Goal: Information Seeking & Learning: Compare options

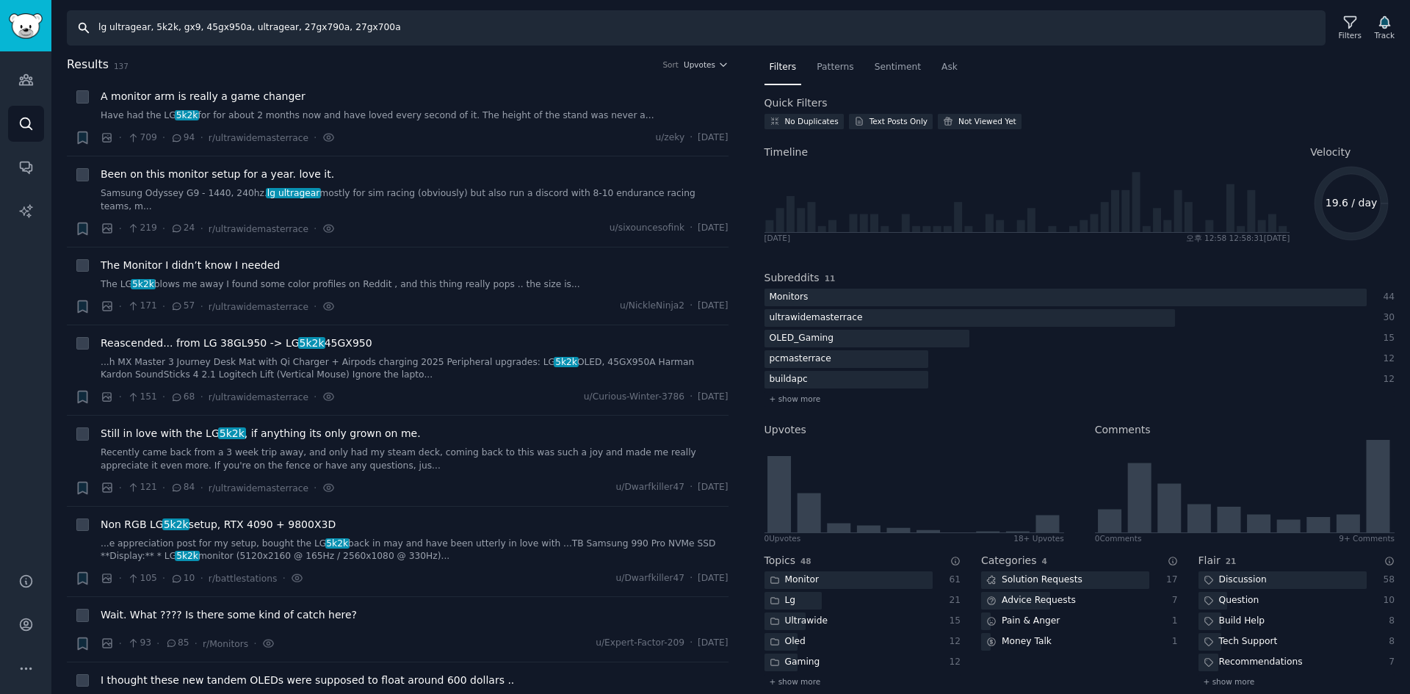
click at [339, 23] on input "lg ultragear, 5k2k, gx9, 45gx950a, ultragear, 27gx790a, 27gx700a" at bounding box center [696, 27] width 1259 height 35
paste input "oled tv, lg oled evo, g5, g4, c5, c4, c3, c2, c1, b5, b4, b3, m5, oled t, signa…"
type input "lg oled tv, lg oled evo, g5, g4, c5, c4, c3, c2, c1, b5, b4, b3, m5, oled t, si…"
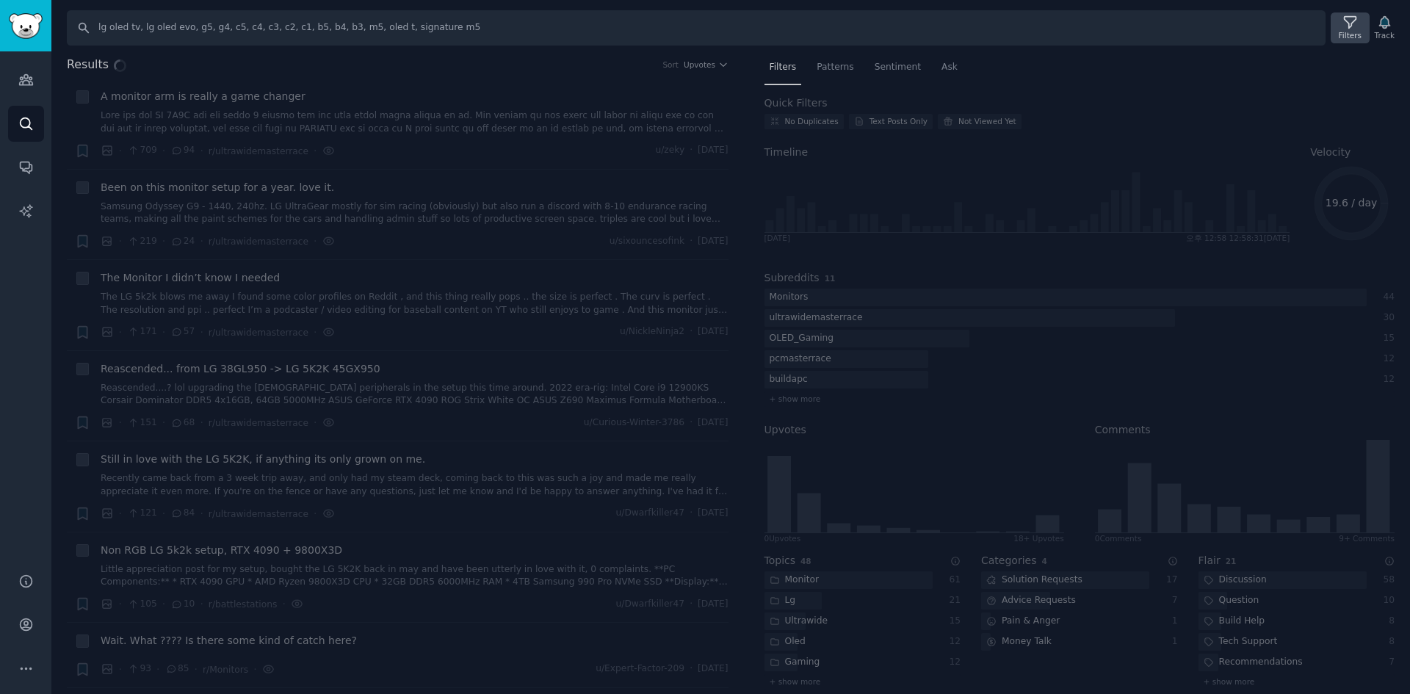
click at [1361, 35] on div "Filters" at bounding box center [1350, 35] width 23 height 10
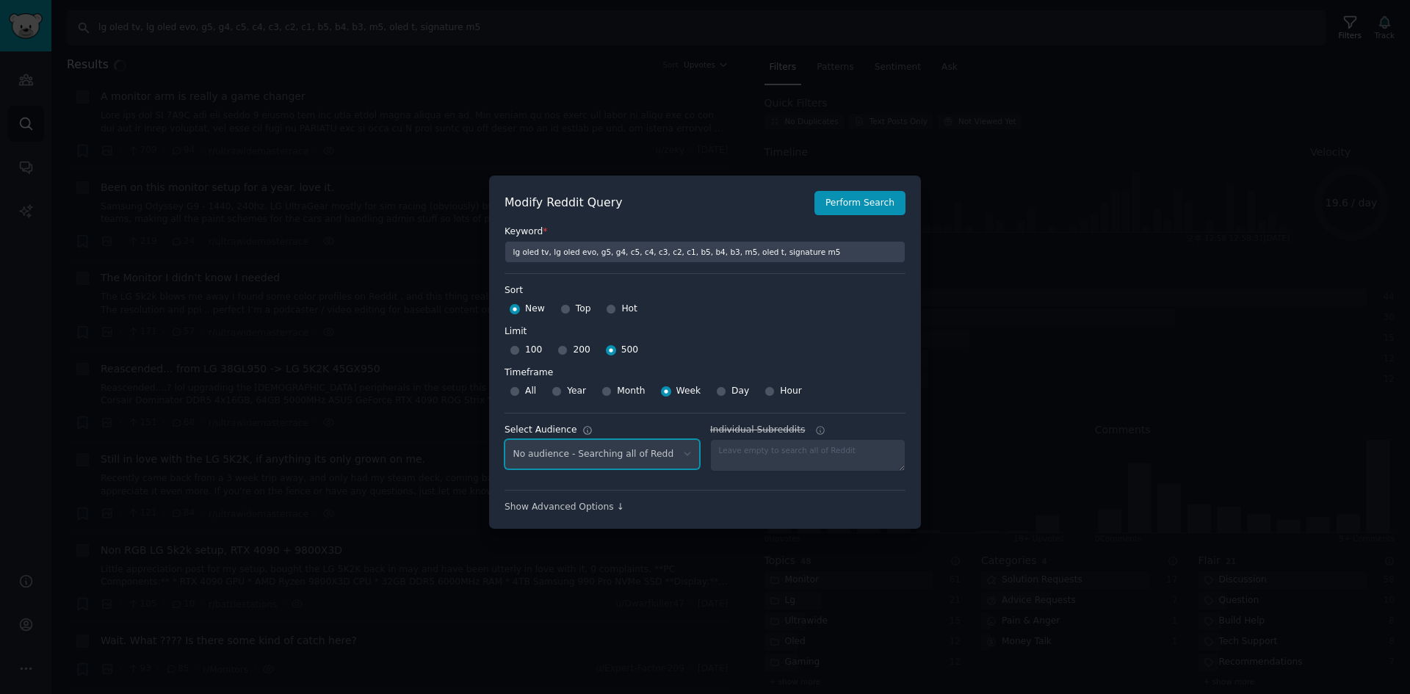
drag, startPoint x: 653, startPoint y: 452, endPoint x: 663, endPoint y: 453, distance: 10.4
click at [653, 452] on select "No audience - Searching all of Reddit" at bounding box center [602, 454] width 195 height 30
select select "c7830b3eec"
click at [505, 439] on select "No audience - Searching all of Reddit gadgets - 2 Subreddits stanbyme - 35 Subr…" at bounding box center [602, 454] width 195 height 30
drag, startPoint x: 861, startPoint y: 202, endPoint x: 883, endPoint y: 203, distance: 22.0
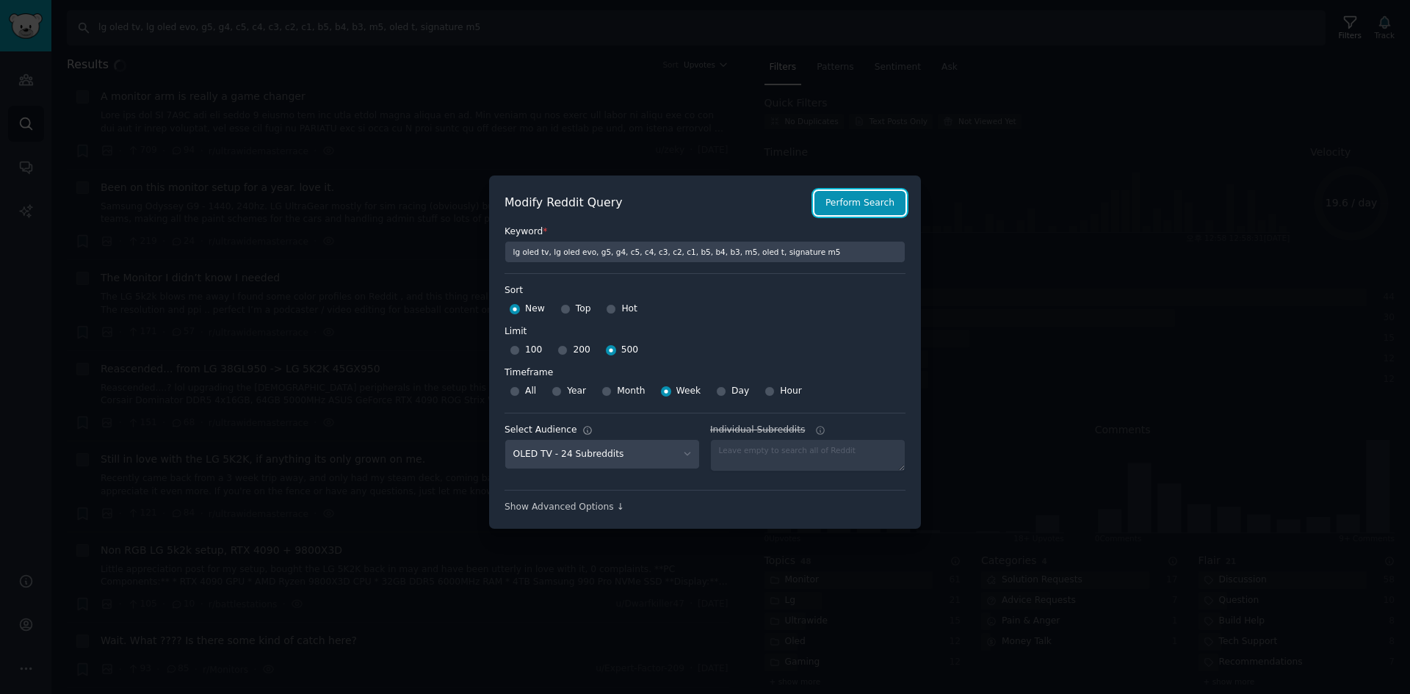
click at [862, 201] on button "Perform Search" at bounding box center [860, 203] width 91 height 25
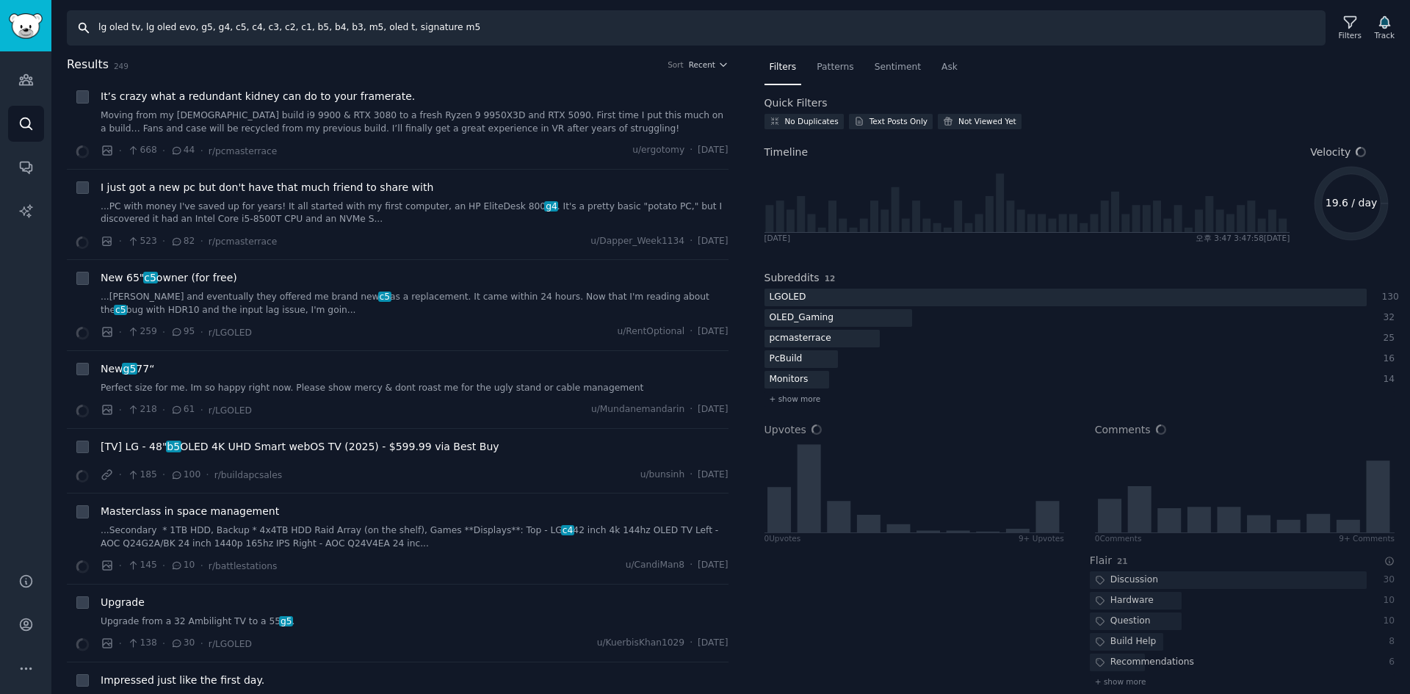
click at [252, 35] on input "lg oled tv, lg oled evo, g5, g4, c5, c4, c3, c2, c1, b5, b4, b3, m5, oled t, si…" at bounding box center [696, 27] width 1259 height 35
click at [220, 24] on input "lg oled tv, lg oled evo, g5, g4, c5, c4, c3, c2, c1, b5, b4, b3, m5, oled t, si…" at bounding box center [696, 27] width 1259 height 35
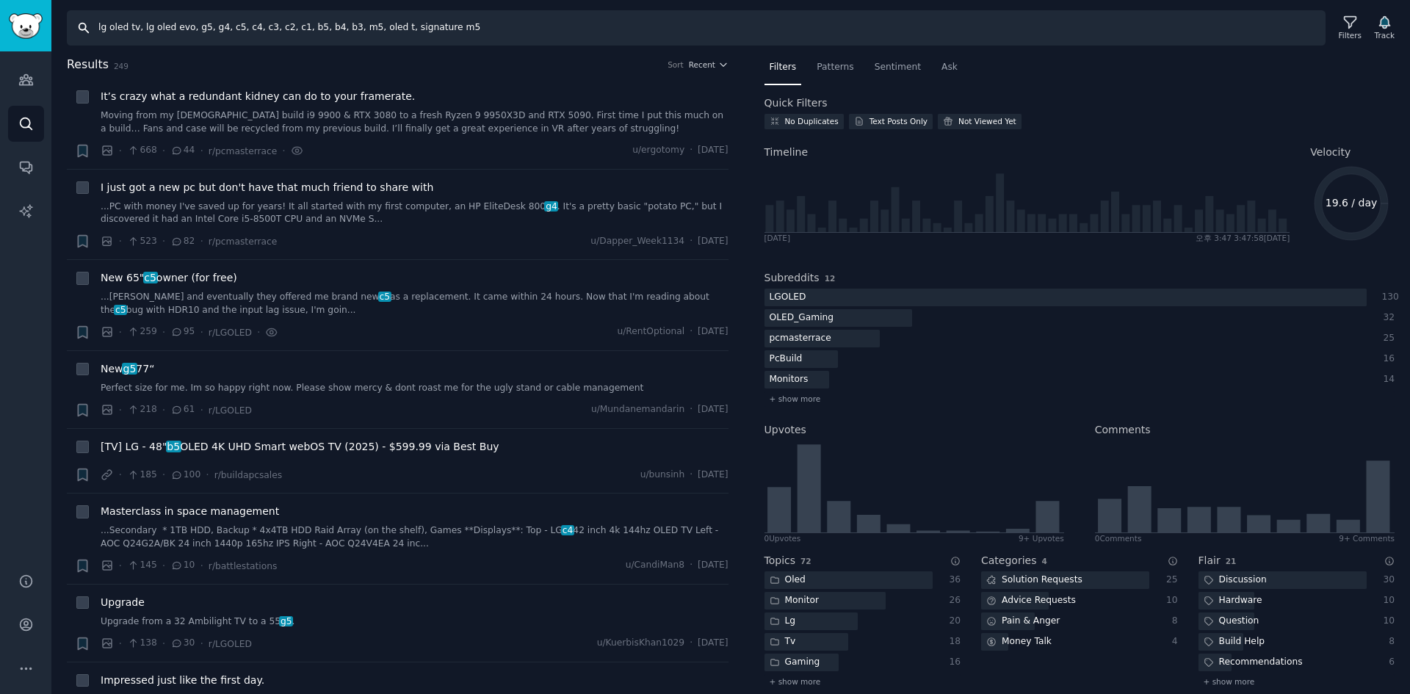
drag, startPoint x: 225, startPoint y: 29, endPoint x: 736, endPoint y: 18, distance: 510.6
click at [736, 18] on input "lg oled tv, lg oled evo, g5, g4, c5, c4, c3, c2, c1, b5, b4, b3, m5, oled t, si…" at bounding box center [696, 27] width 1259 height 35
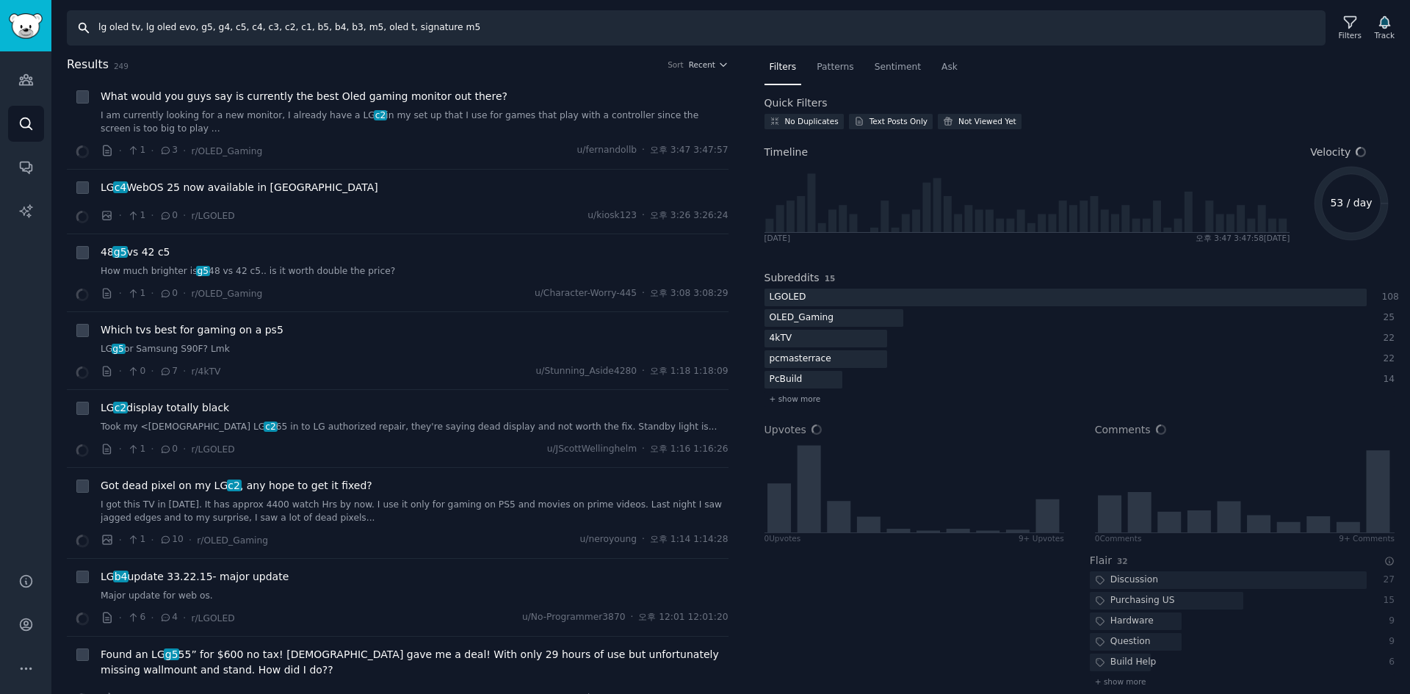
click at [228, 32] on input "lg oled tv, lg oled evo, g5, g4, c5, c4, c3, c2, c1, b5, b4, b3, m5, oled t, si…" at bounding box center [696, 27] width 1259 height 35
drag, startPoint x: 242, startPoint y: 30, endPoint x: 637, endPoint y: 35, distance: 395.2
click at [637, 35] on input "lg oled tv, lg oled evo, g5, g4, c5, c4, c3, c2, c1, b5, b4, b3, m5, oled t, si…" at bounding box center [696, 27] width 1259 height 35
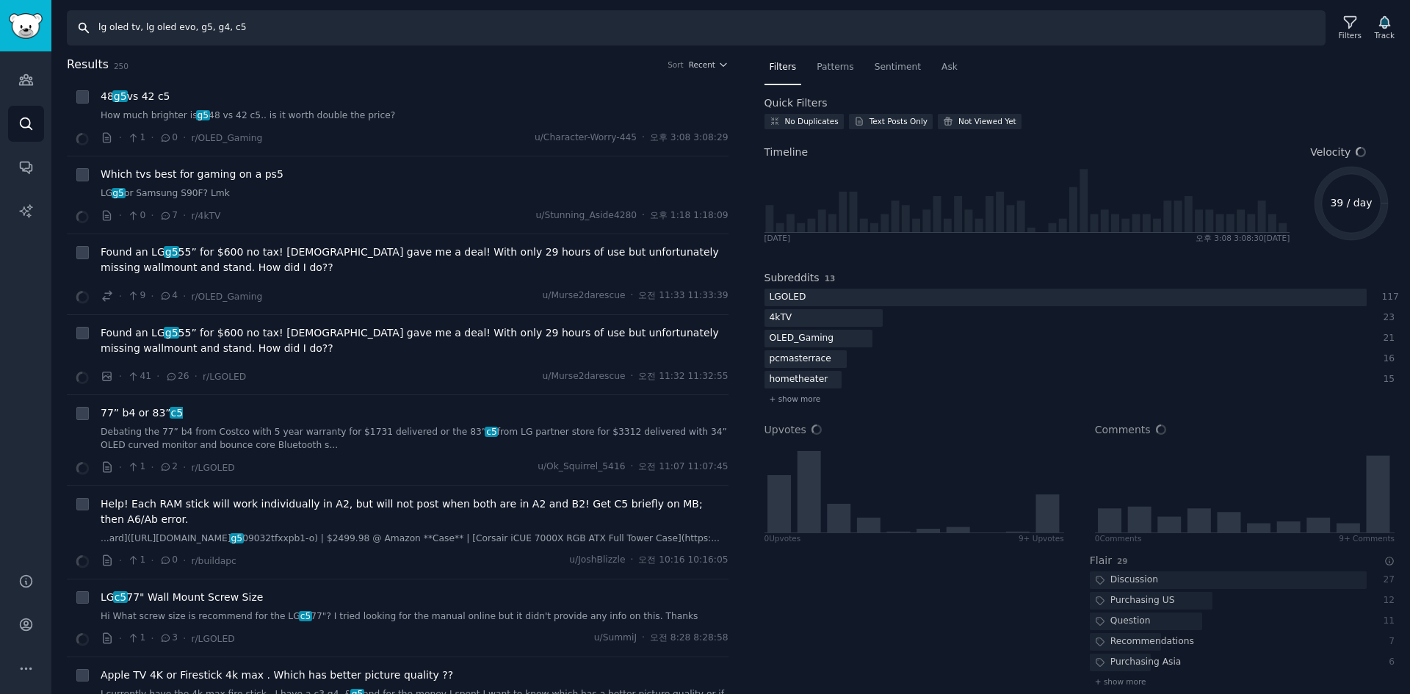
drag, startPoint x: 225, startPoint y: 27, endPoint x: 214, endPoint y: 31, distance: 11.6
click at [214, 31] on input "lg oled tv, lg oled evo, g5, g4, c5" at bounding box center [696, 27] width 1259 height 35
click at [223, 31] on input "lg oled tv, lg oled evo, g5, g4, c5" at bounding box center [696, 27] width 1259 height 35
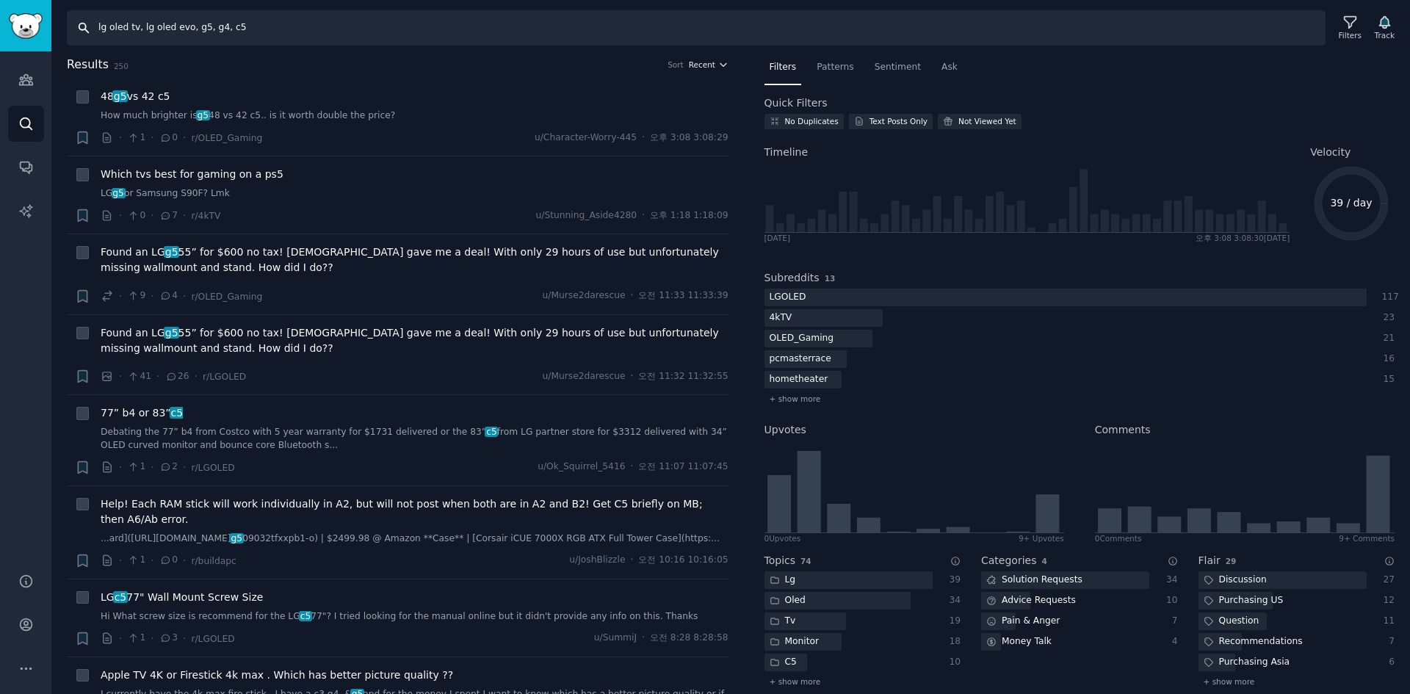
click at [697, 65] on span "Recent" at bounding box center [702, 64] width 26 height 10
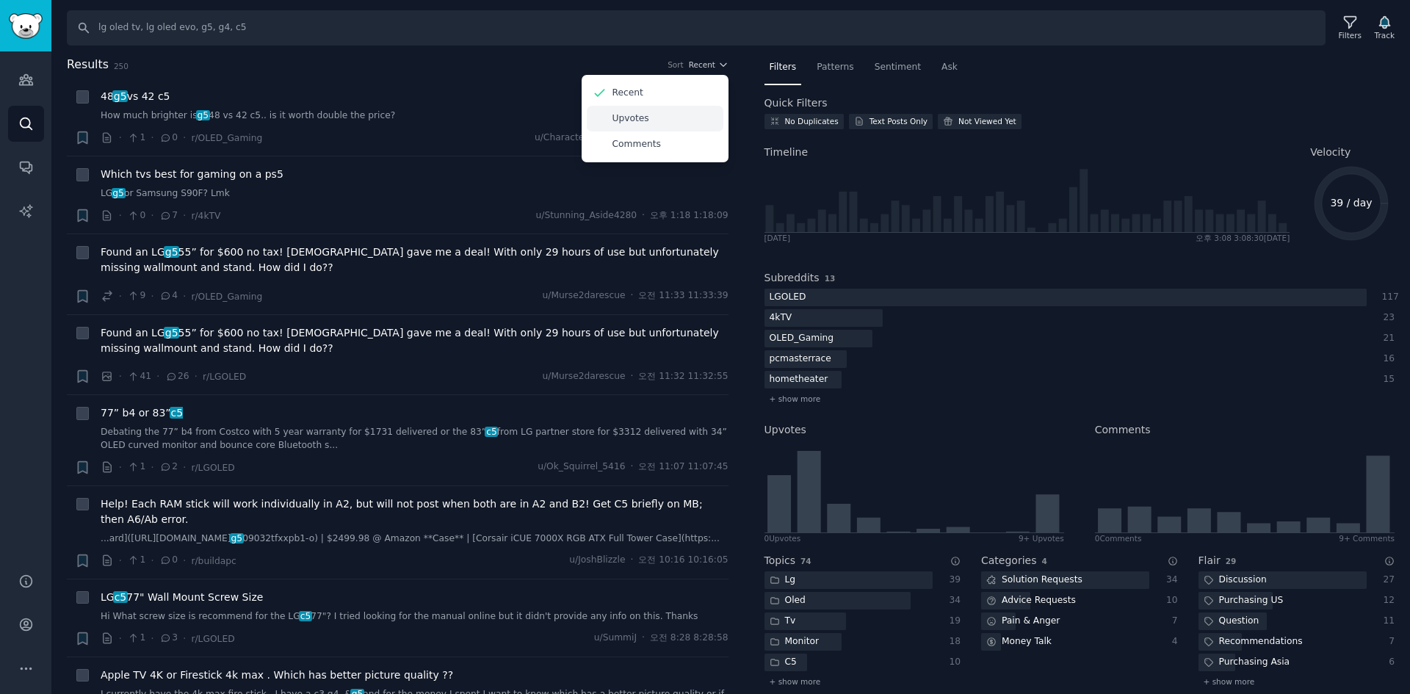
click at [671, 119] on div "Upvotes" at bounding box center [655, 119] width 137 height 26
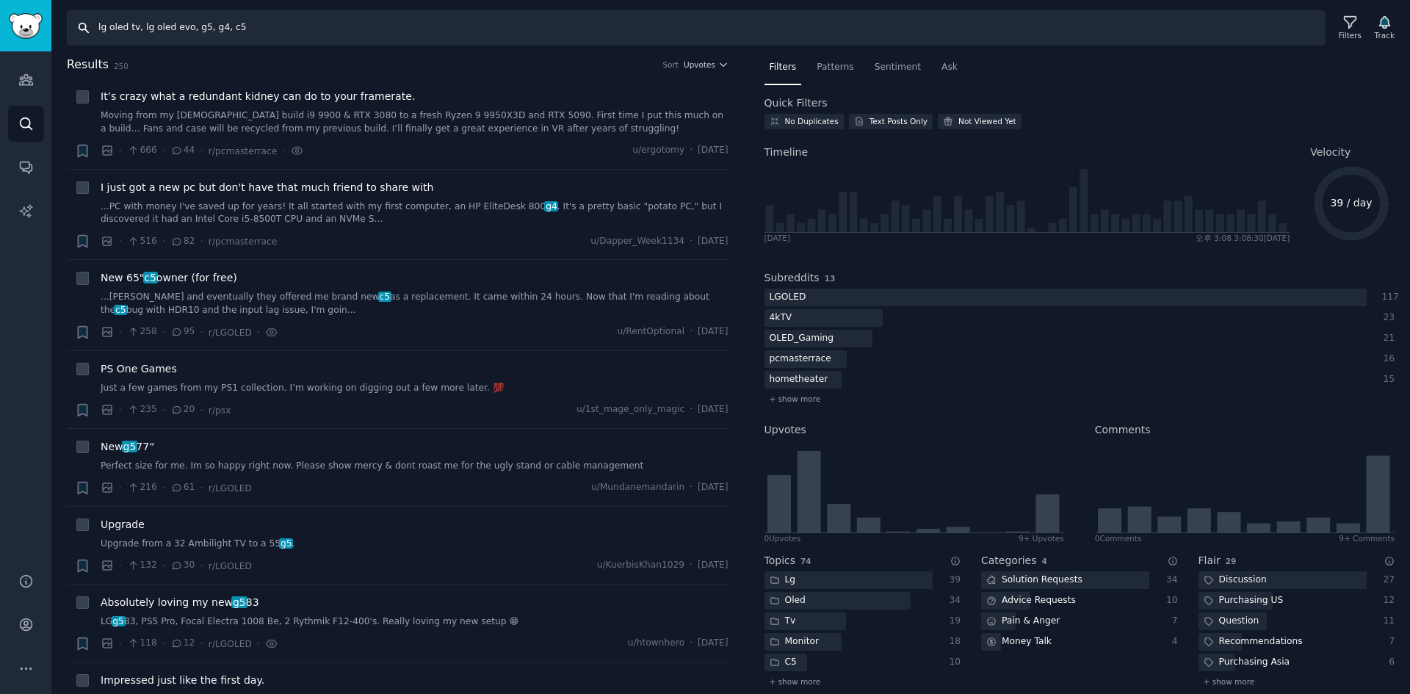
drag, startPoint x: 223, startPoint y: 31, endPoint x: 280, endPoint y: 25, distance: 57.6
click at [209, 30] on input "lg oled tv, lg oled evo, g5, g4, c5" at bounding box center [696, 27] width 1259 height 35
type input "lg oled tv, lg oled evo, g5, c5"
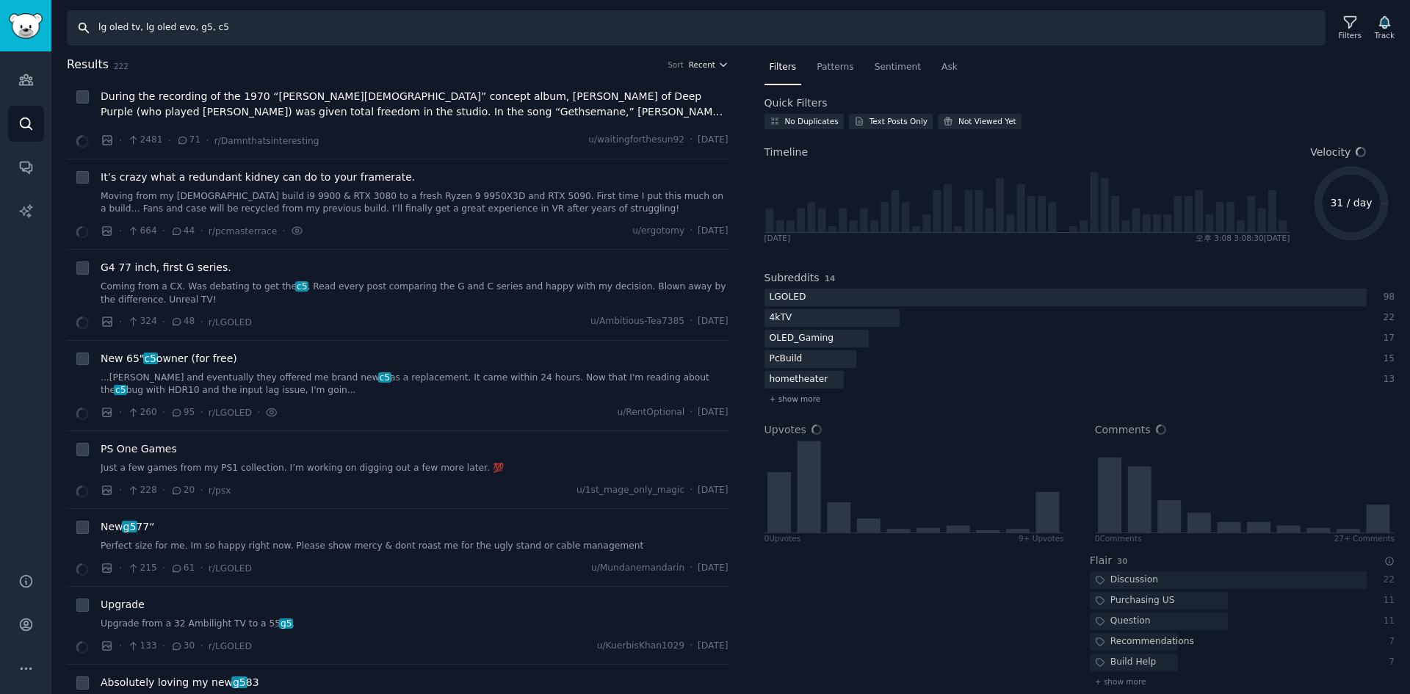
click at [712, 65] on button "Recent" at bounding box center [709, 64] width 40 height 10
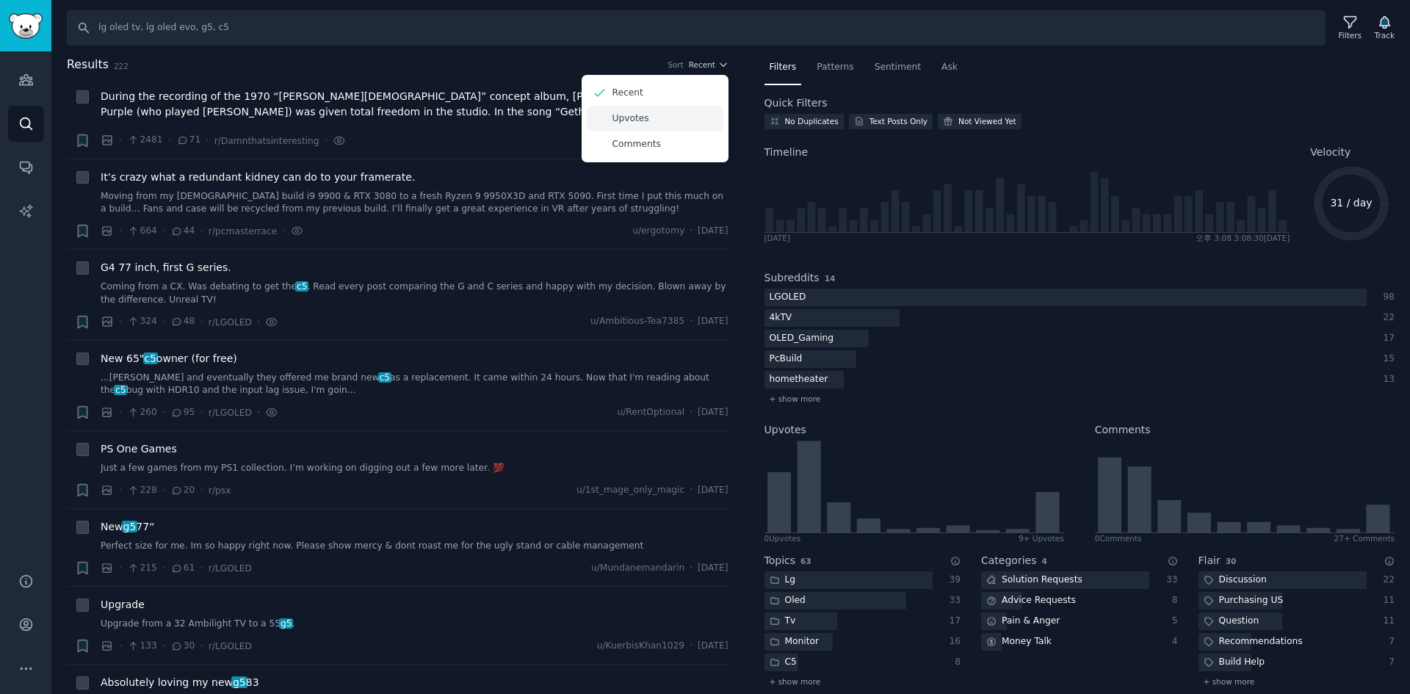
click at [650, 121] on div "Upvotes" at bounding box center [655, 119] width 137 height 26
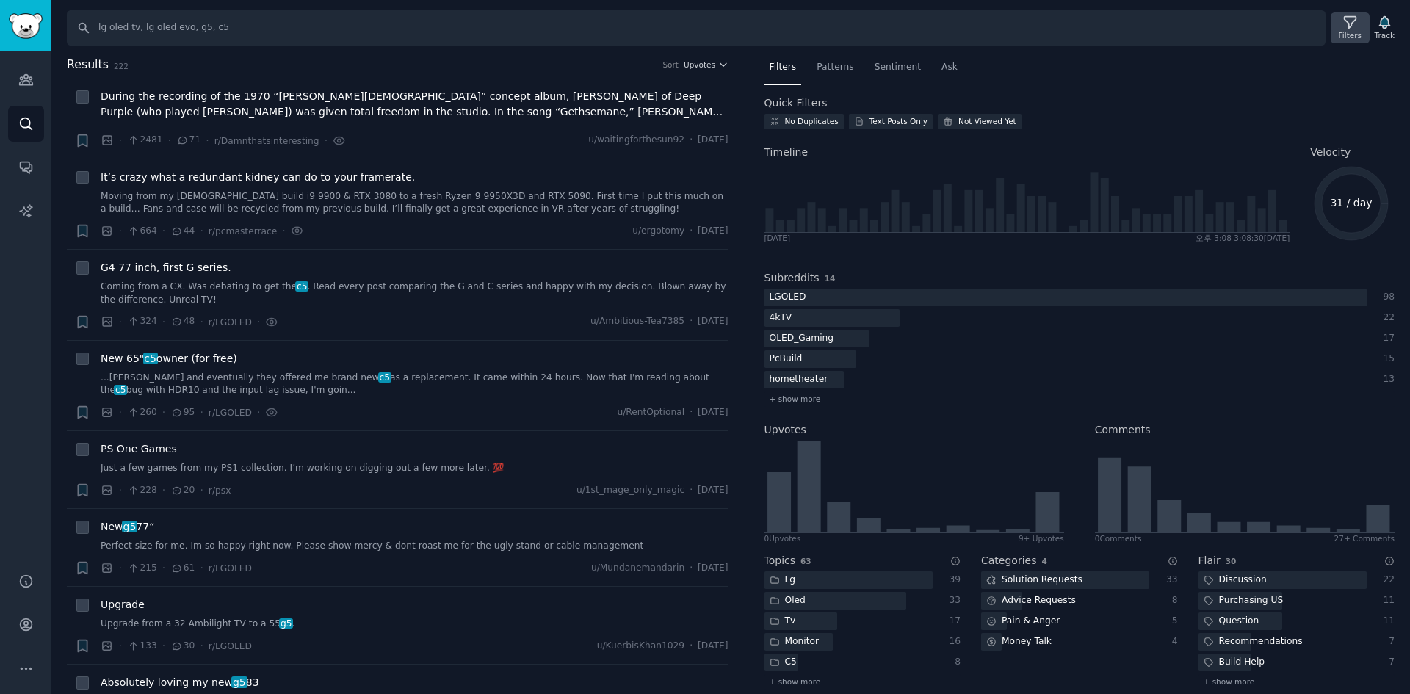
click at [1343, 36] on div "Filters" at bounding box center [1350, 35] width 23 height 10
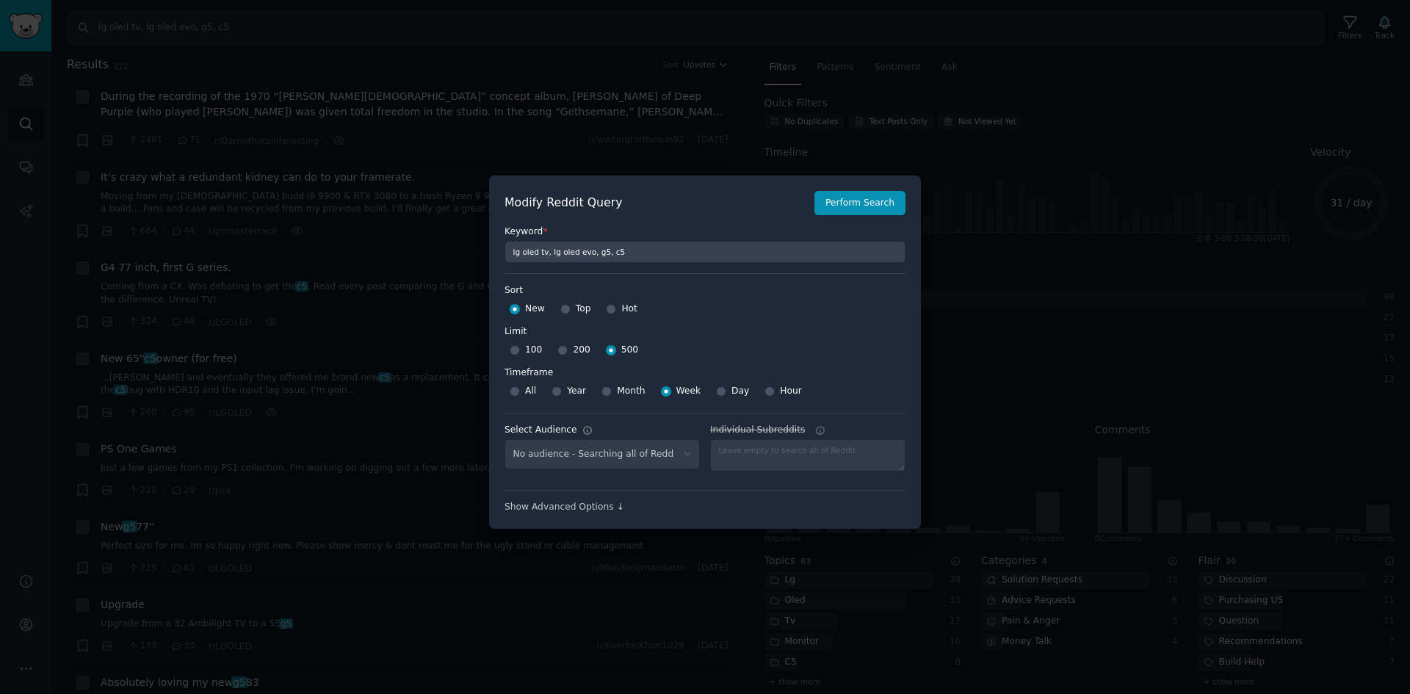
select select "c7830b3eec"
click at [867, 198] on button "Perform Search" at bounding box center [860, 203] width 91 height 25
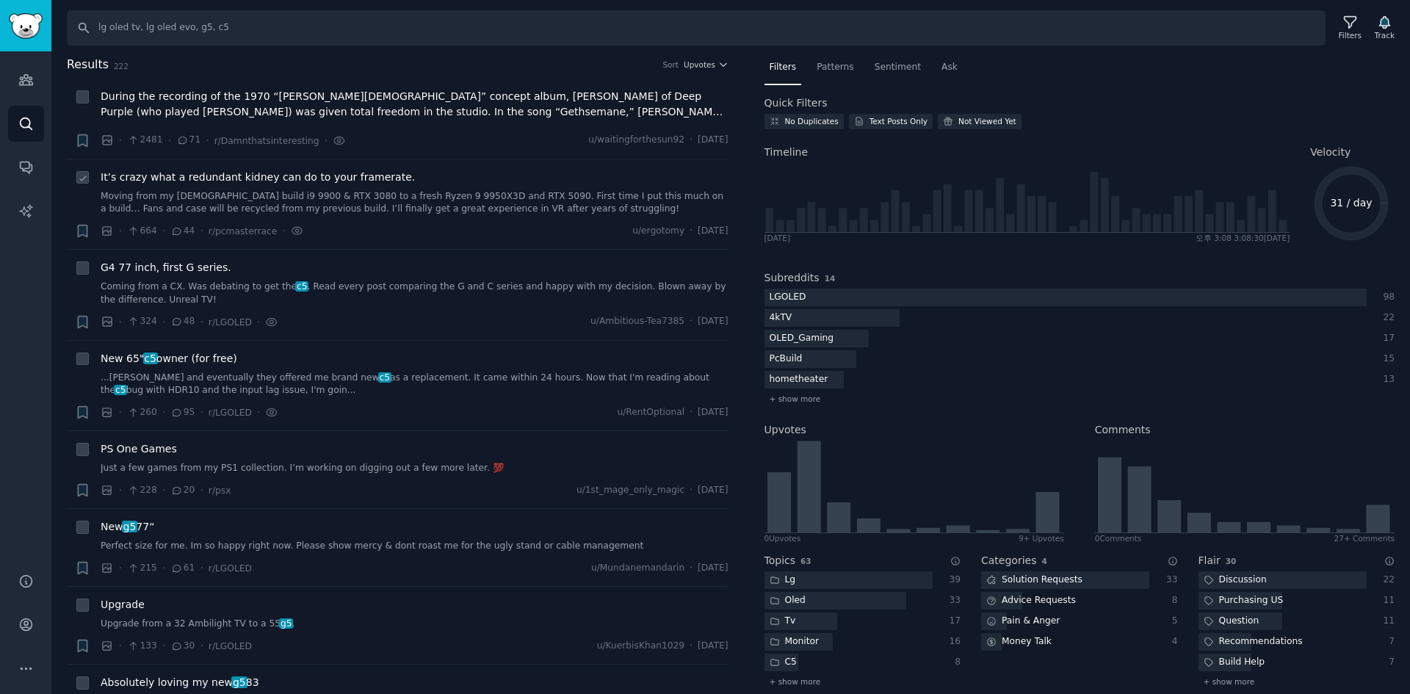
click at [494, 203] on link "Moving from my [DEMOGRAPHIC_DATA] build i9 9900 & RTX 3080 to a fresh Ryzen 9 9…" at bounding box center [415, 203] width 628 height 26
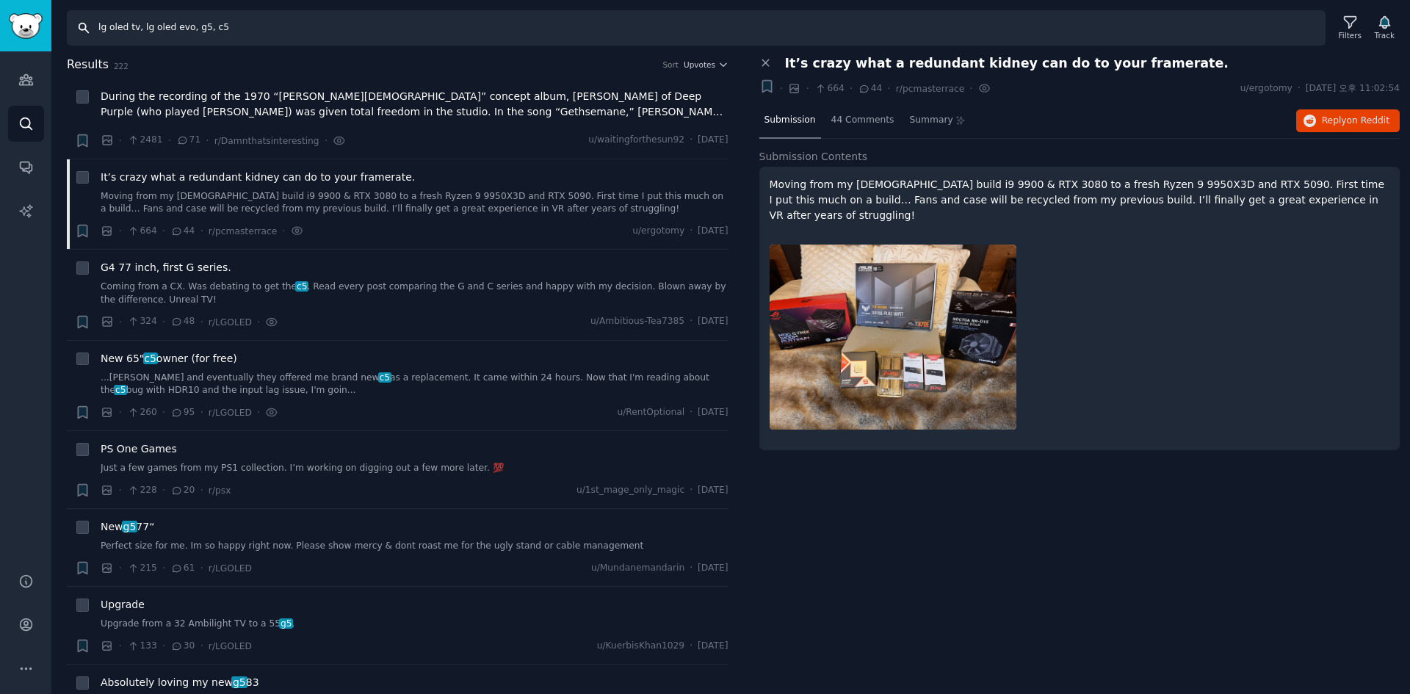
drag, startPoint x: 192, startPoint y: 29, endPoint x: 141, endPoint y: 32, distance: 50.8
click at [141, 32] on input "lg oled tv, lg oled evo, g5, c5" at bounding box center [696, 27] width 1259 height 35
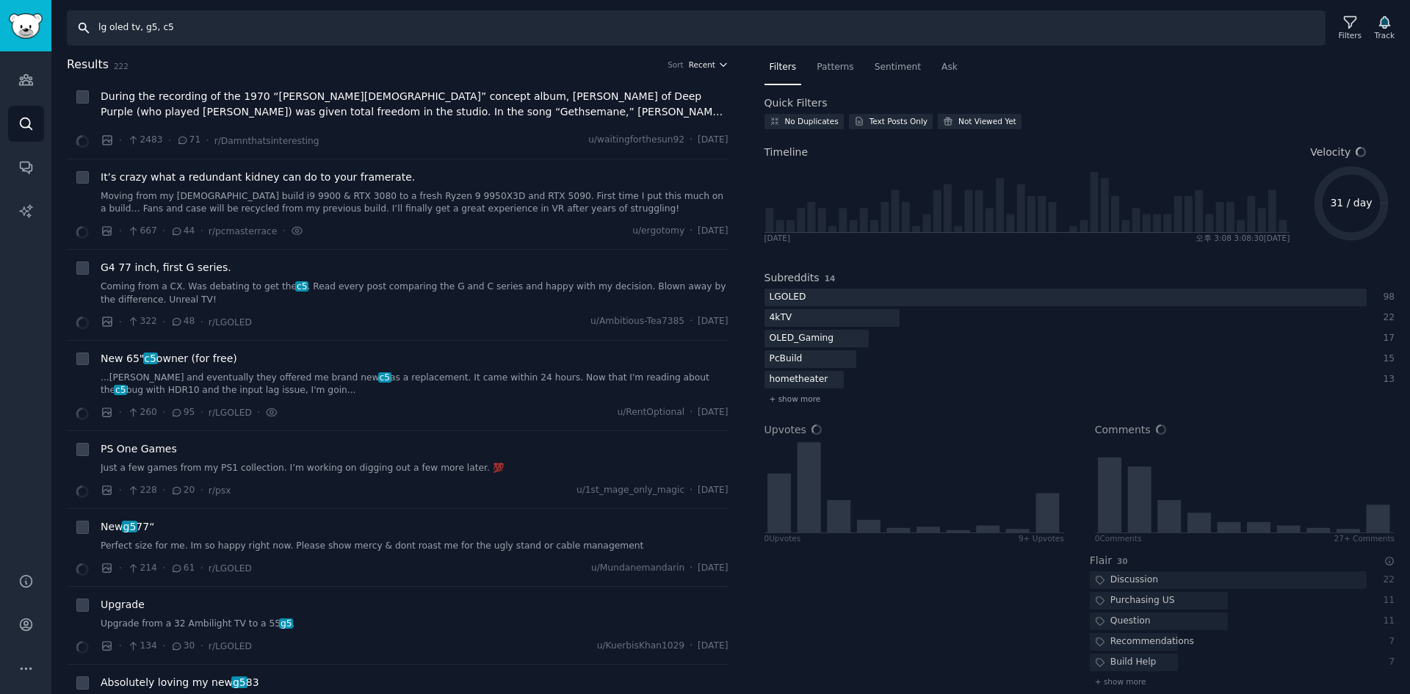
click at [696, 64] on span "Recent" at bounding box center [702, 64] width 26 height 10
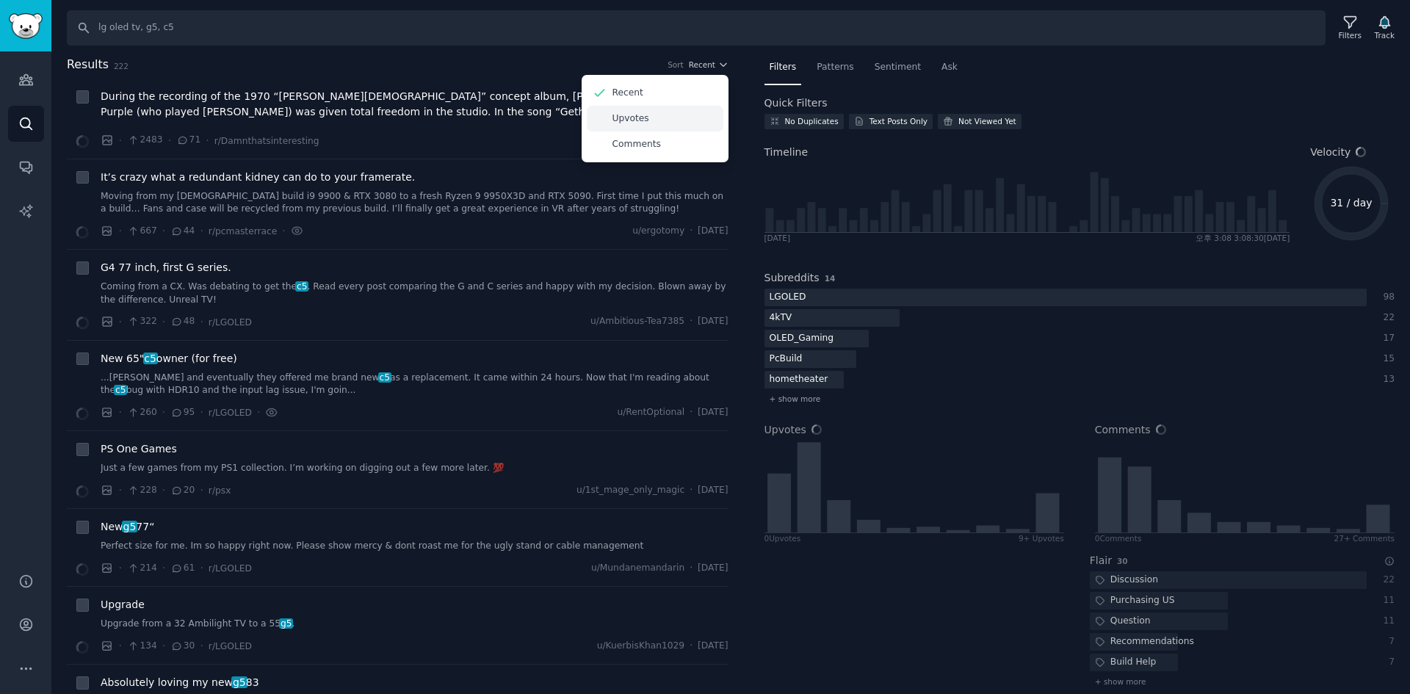
click at [660, 115] on div "Upvotes" at bounding box center [655, 119] width 137 height 26
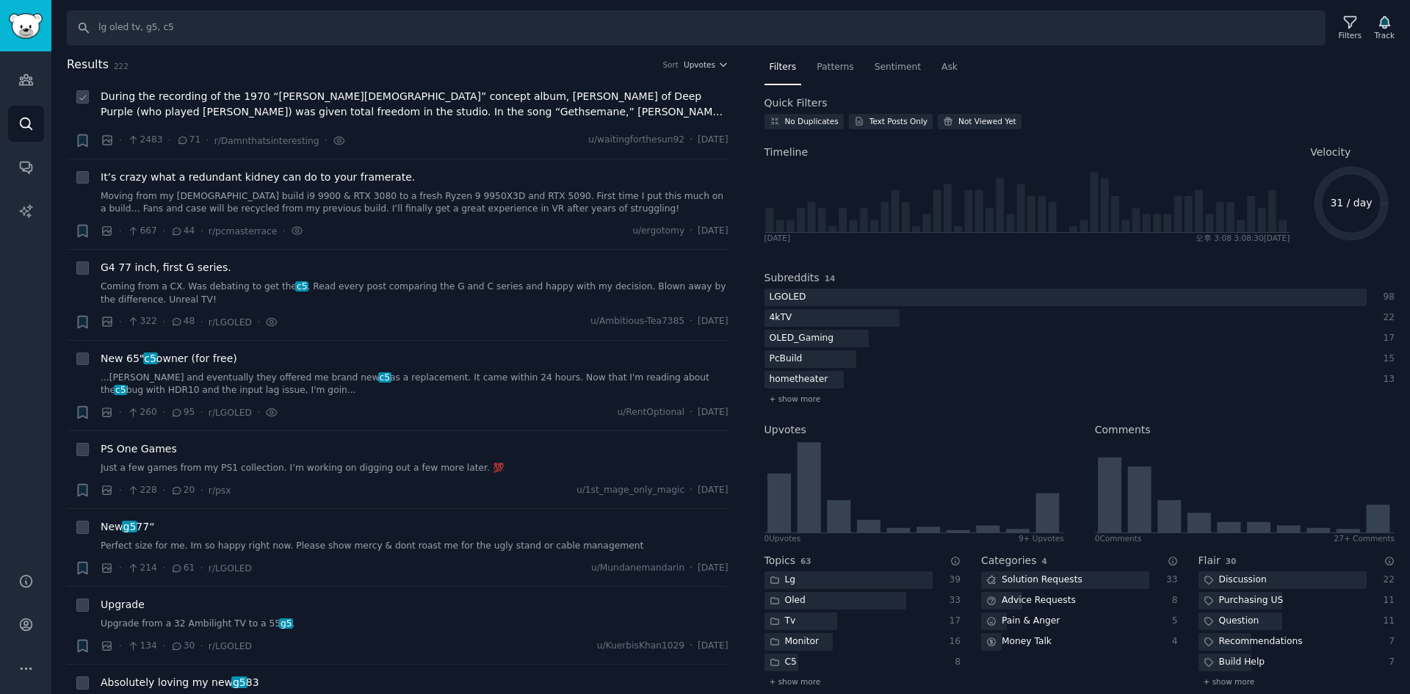
click at [508, 122] on div "During the recording of the 1970 “[PERSON_NAME][DEMOGRAPHIC_DATA]” concept albu…" at bounding box center [415, 107] width 628 height 36
click at [510, 118] on span "During the recording of the 1970 “[PERSON_NAME][DEMOGRAPHIC_DATA]” concept albu…" at bounding box center [415, 104] width 628 height 31
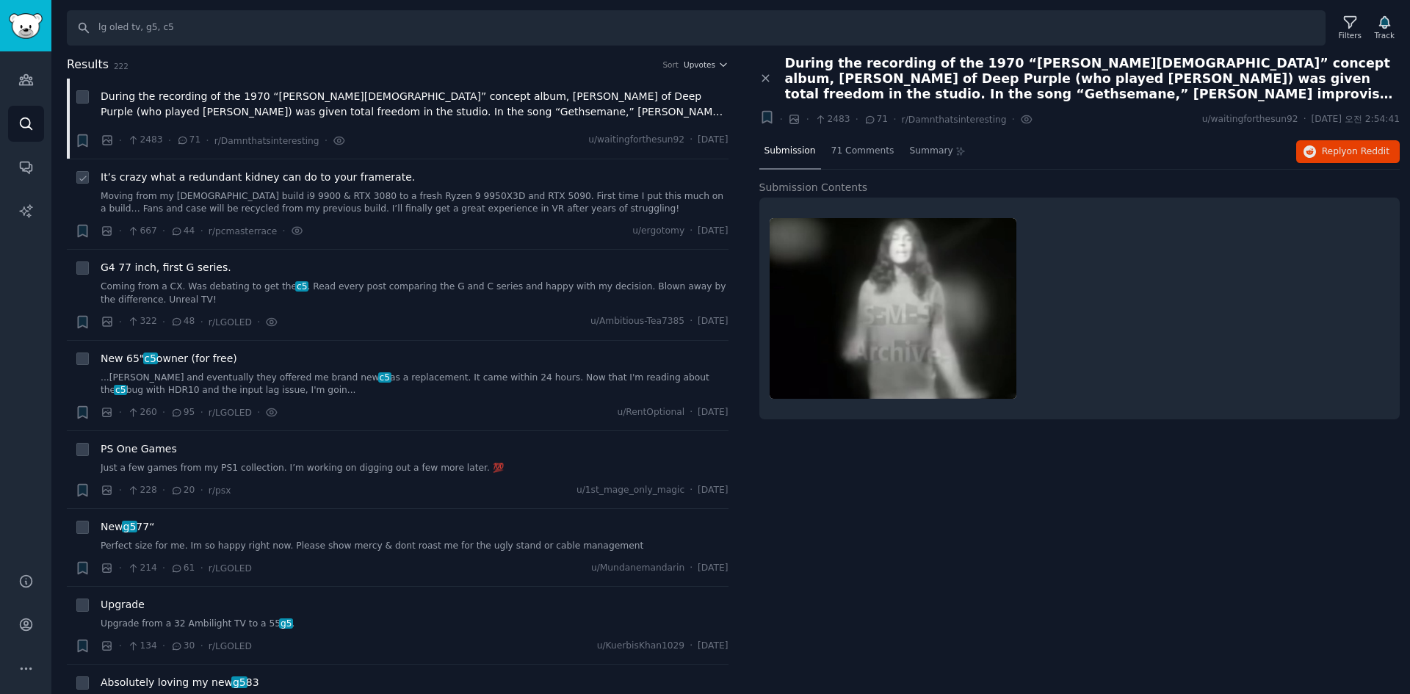
click at [499, 192] on link "Moving from my [DEMOGRAPHIC_DATA] build i9 9900 & RTX 3080 to a fresh Ryzen 9 9…" at bounding box center [415, 203] width 628 height 26
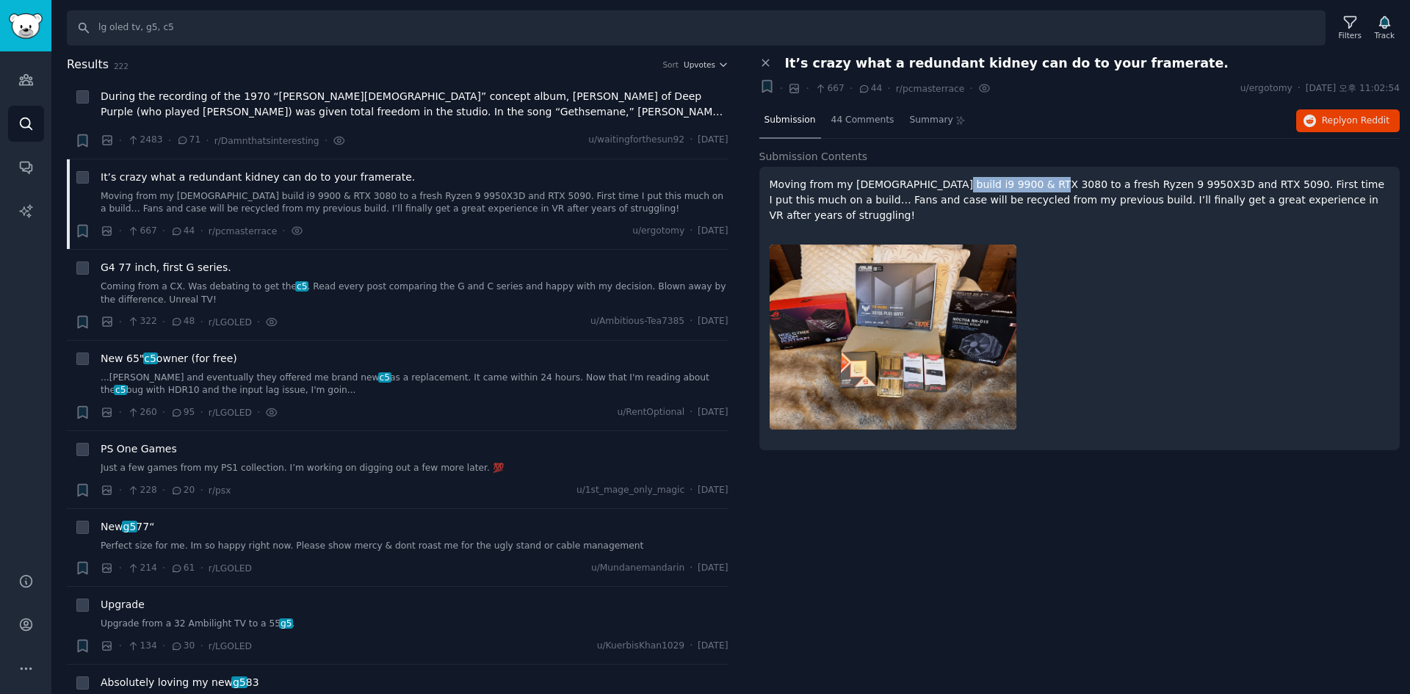
click at [1033, 186] on p "Moving from my [DEMOGRAPHIC_DATA] build i9 9900 & RTX 3080 to a fresh Ryzen 9 9…" at bounding box center [1080, 200] width 621 height 46
drag, startPoint x: 1021, startPoint y: 184, endPoint x: 867, endPoint y: 182, distance: 154.2
click at [866, 182] on p "Moving from my [DEMOGRAPHIC_DATA] build i9 9900 & RTX 3080 to a fresh Ryzen 9 9…" at bounding box center [1080, 200] width 621 height 46
click at [867, 185] on p "Moving from my [DEMOGRAPHIC_DATA] build i9 9900 & RTX 3080 to a fresh Ryzen 9 9…" at bounding box center [1080, 200] width 621 height 46
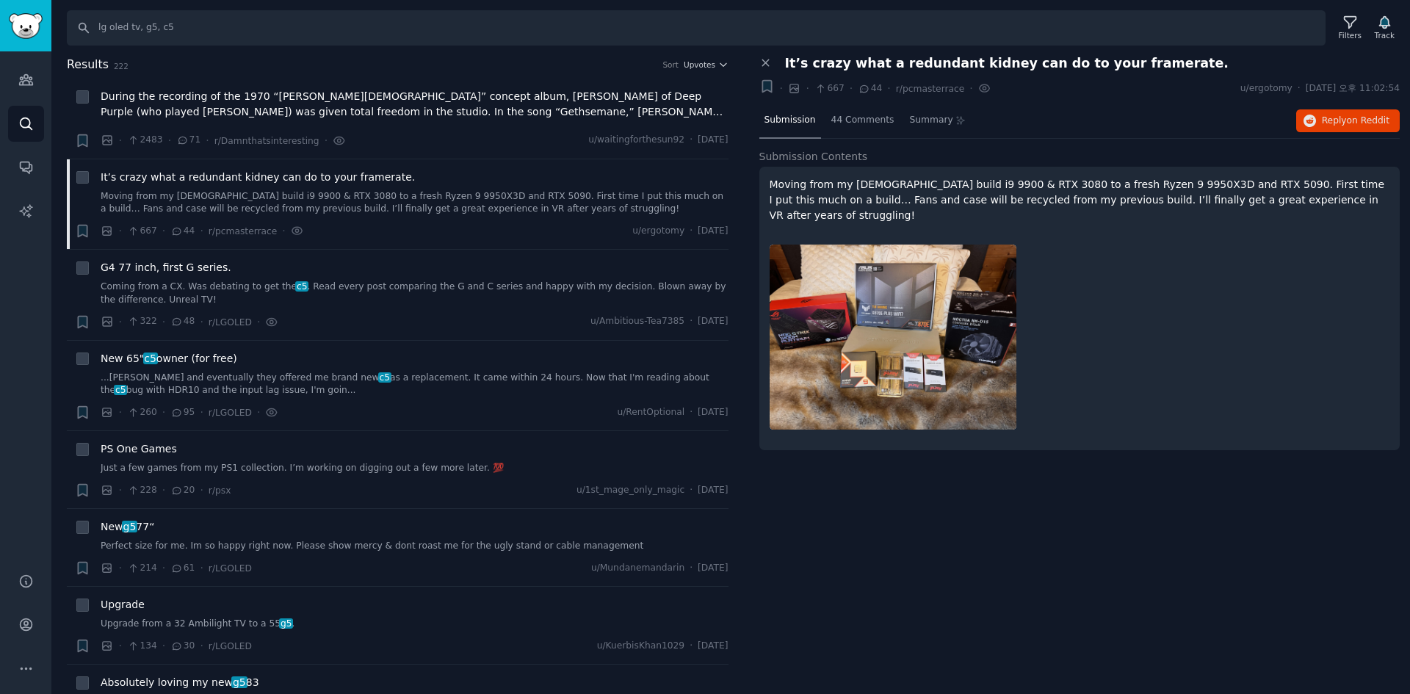
drag, startPoint x: 1114, startPoint y: 284, endPoint x: 1122, endPoint y: 287, distance: 8.6
click at [1116, 280] on div at bounding box center [1080, 337] width 621 height 206
click at [505, 313] on div "G4 77 inch, first G series. Coming from a CX. Was debating to get the c5 . Read…" at bounding box center [415, 295] width 628 height 70
click at [505, 288] on link "Coming from a CX. Was debating to get the c5 . Read every post comparing the G …" at bounding box center [415, 294] width 628 height 26
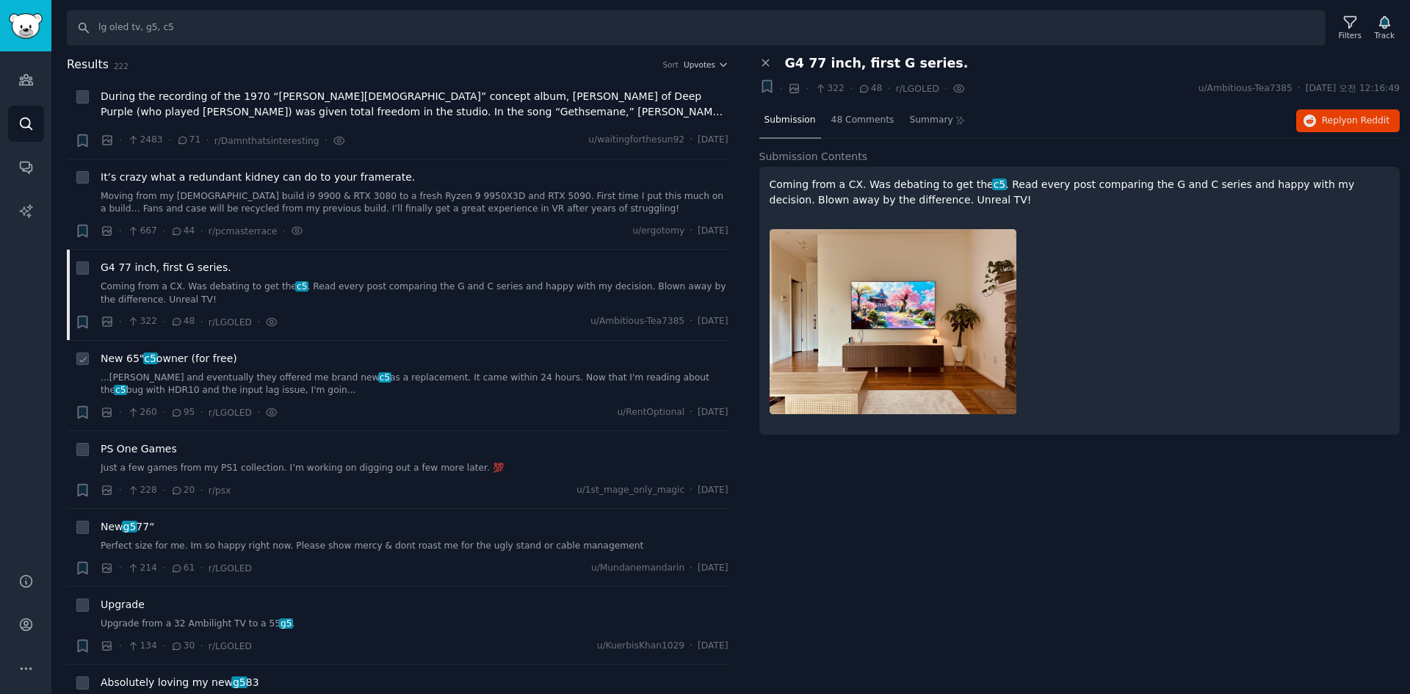
click at [408, 397] on link "...[PERSON_NAME] and eventually they offered me brand new c5 as a replacement. …" at bounding box center [415, 385] width 628 height 26
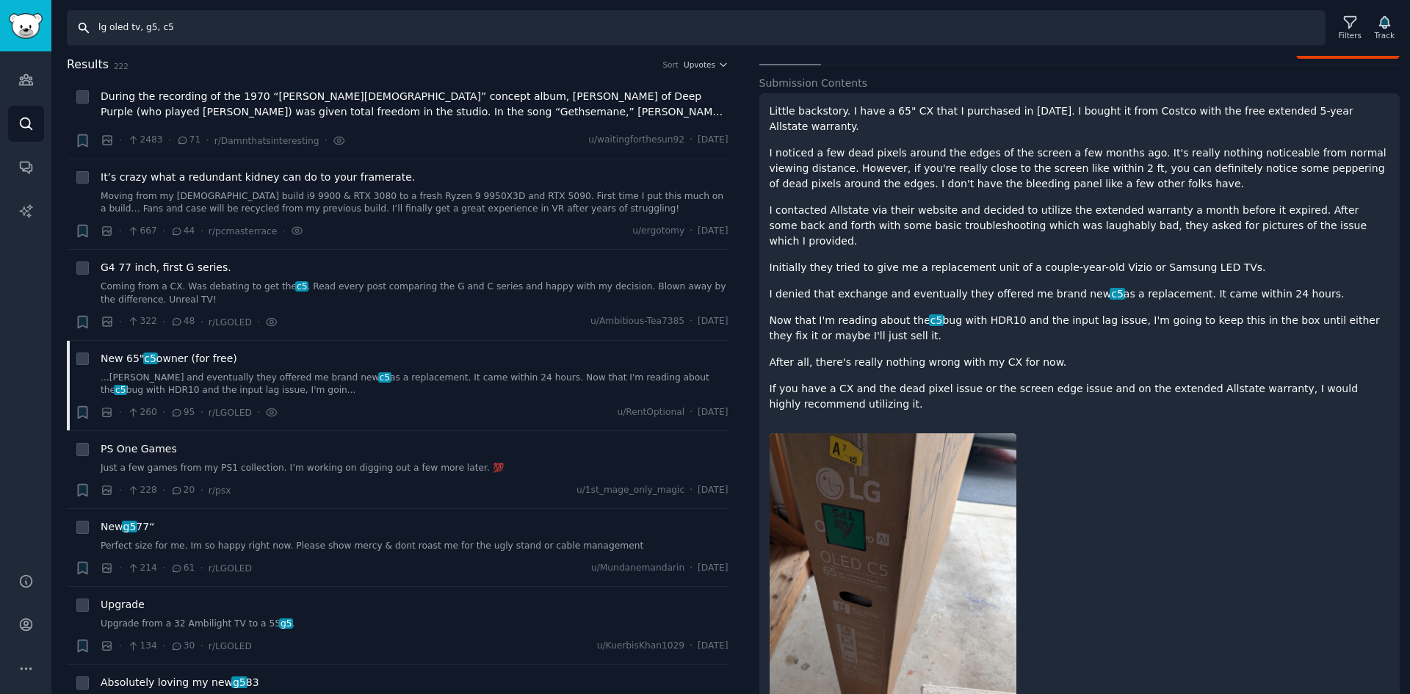
click at [342, 36] on input "lg oled tv, g5, c5" at bounding box center [696, 27] width 1259 height 35
paste input "samsung oled tv, s90d, s95f, sd90, sf95, sf85, sd95, sf90, sd90, the frame, s95…"
click at [215, 29] on input "samsung oled tv, s90d, s95f, sd90, sf95, sf85, sd95, sf90, sd90, the frame, s95…" at bounding box center [696, 27] width 1259 height 35
click at [220, 29] on input "samsung oled tv, s90d, s95f, sd90, sf95, sf85, sd95, sf90, sd90, the frame, s95…" at bounding box center [696, 27] width 1259 height 35
drag, startPoint x: 215, startPoint y: 29, endPoint x: 246, endPoint y: 27, distance: 30.9
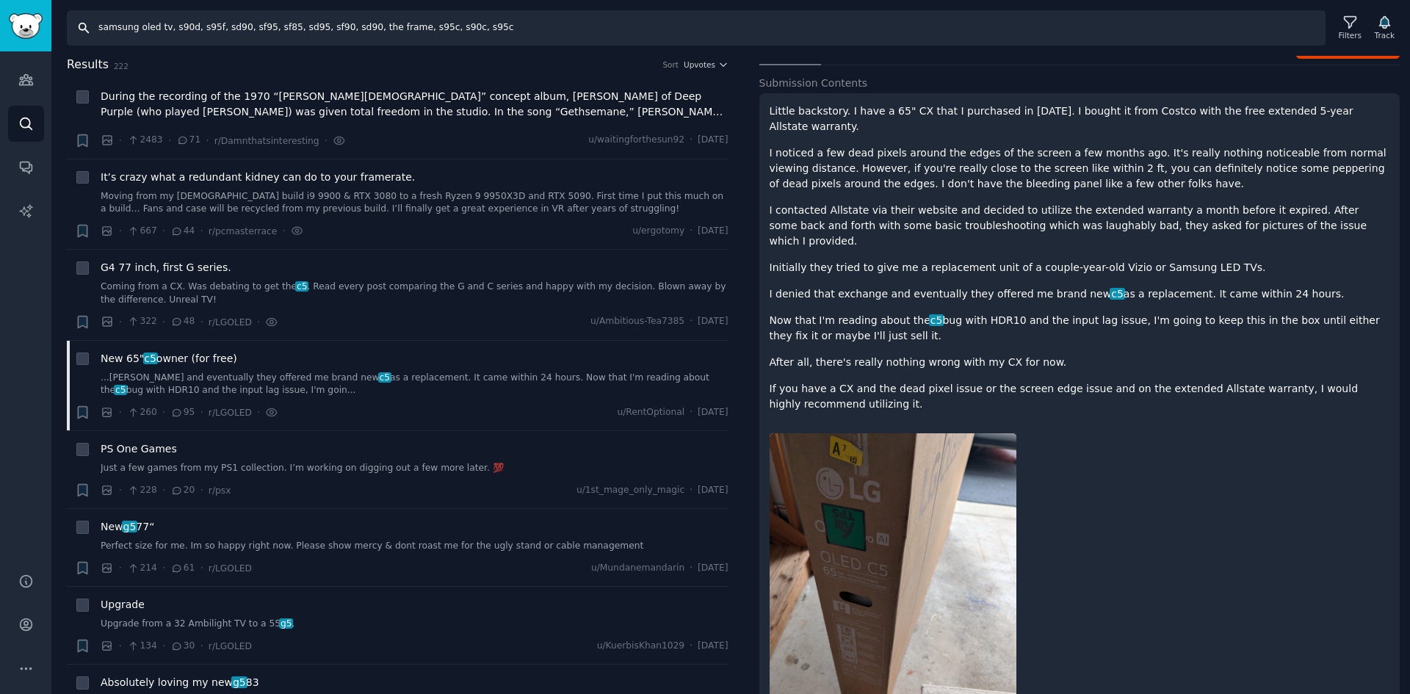
click at [246, 27] on input "samsung oled tv, s90d, s95f, sd90, sf95, sf85, sd95, sf90, sd90, the frame, s95…" at bounding box center [696, 27] width 1259 height 35
click at [245, 27] on input "samsung oled tv, s90d, s95f, sd90, sf95, sf85, sd95, sf90, sd90, the frame, s95…" at bounding box center [696, 27] width 1259 height 35
drag, startPoint x: 218, startPoint y: 29, endPoint x: 811, endPoint y: 15, distance: 592.9
click at [811, 15] on input "samsung oled tv, s90d, s95f, sd90, sf95, sf85, sd95, sf90, sd90, the frame, s95…" at bounding box center [696, 27] width 1259 height 35
click at [446, 31] on input "samsung oled tv, s90d, s95f, sd90, sf95, sf85, sd95, sf90, sd90, the frame, s95…" at bounding box center [696, 27] width 1259 height 35
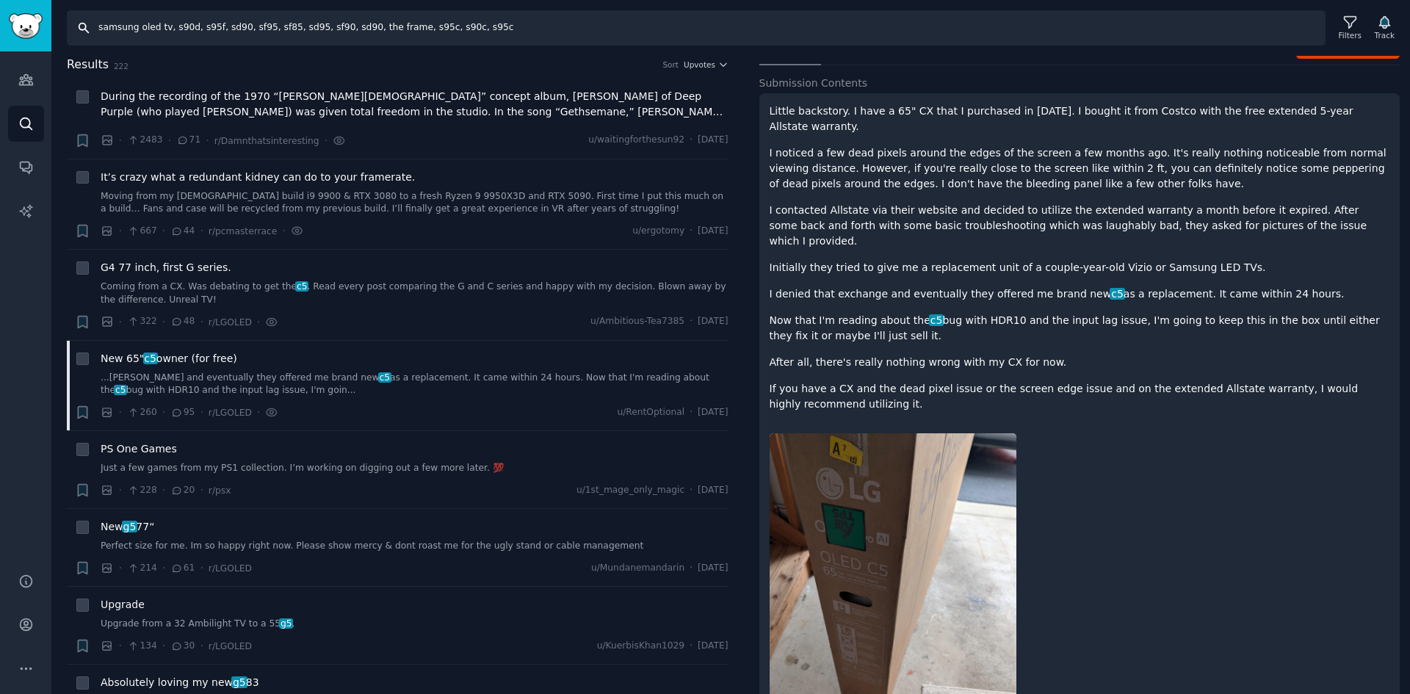
drag, startPoint x: 442, startPoint y: 30, endPoint x: 215, endPoint y: 29, distance: 227.0
click at [215, 29] on input "samsung oled tv, s90d, s95f, sd90, sf95, sf85, sd95, sf90, sd90, the frame, s95…" at bounding box center [696, 27] width 1259 height 35
drag, startPoint x: 256, startPoint y: 27, endPoint x: 317, endPoint y: 18, distance: 61.7
click at [258, 26] on input "samsung oled tv, s90d, s95f, s95c" at bounding box center [696, 27] width 1259 height 35
type input "samsung oled tv, s90d, s95f, s95d"
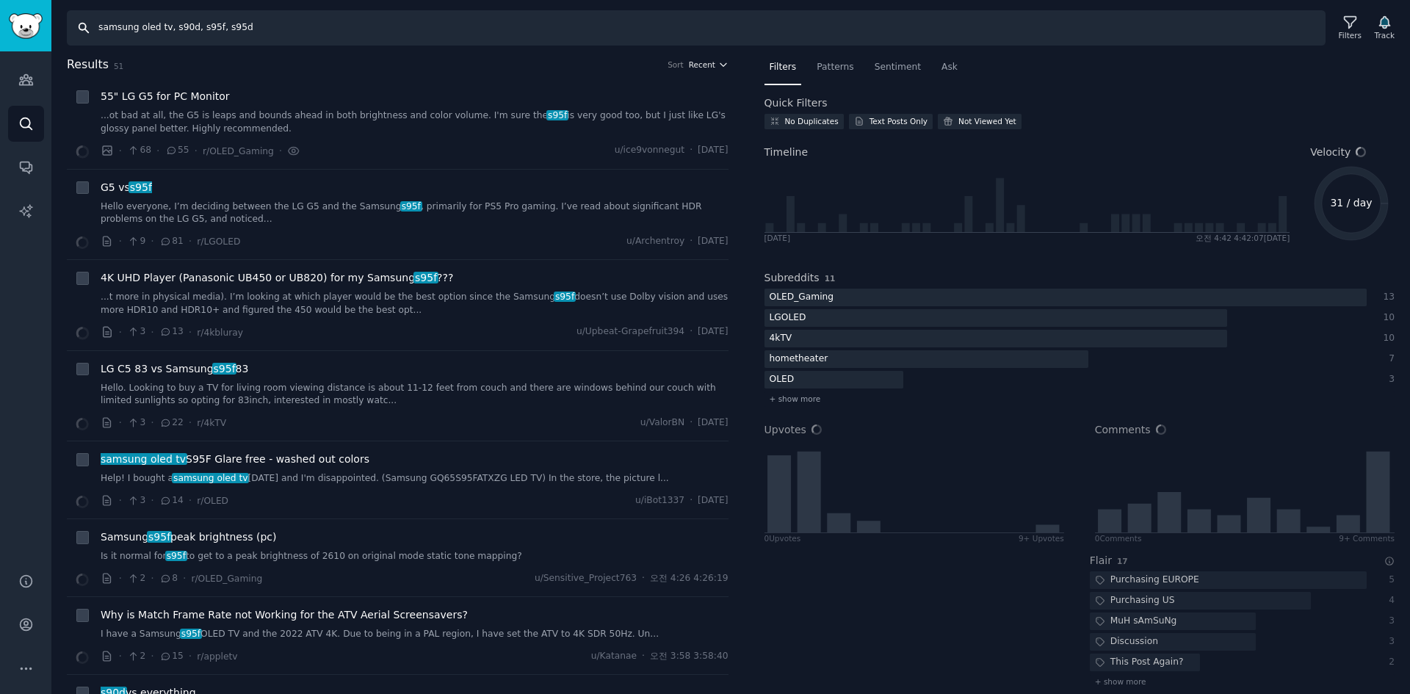
click at [693, 65] on span "Recent" at bounding box center [702, 64] width 26 height 10
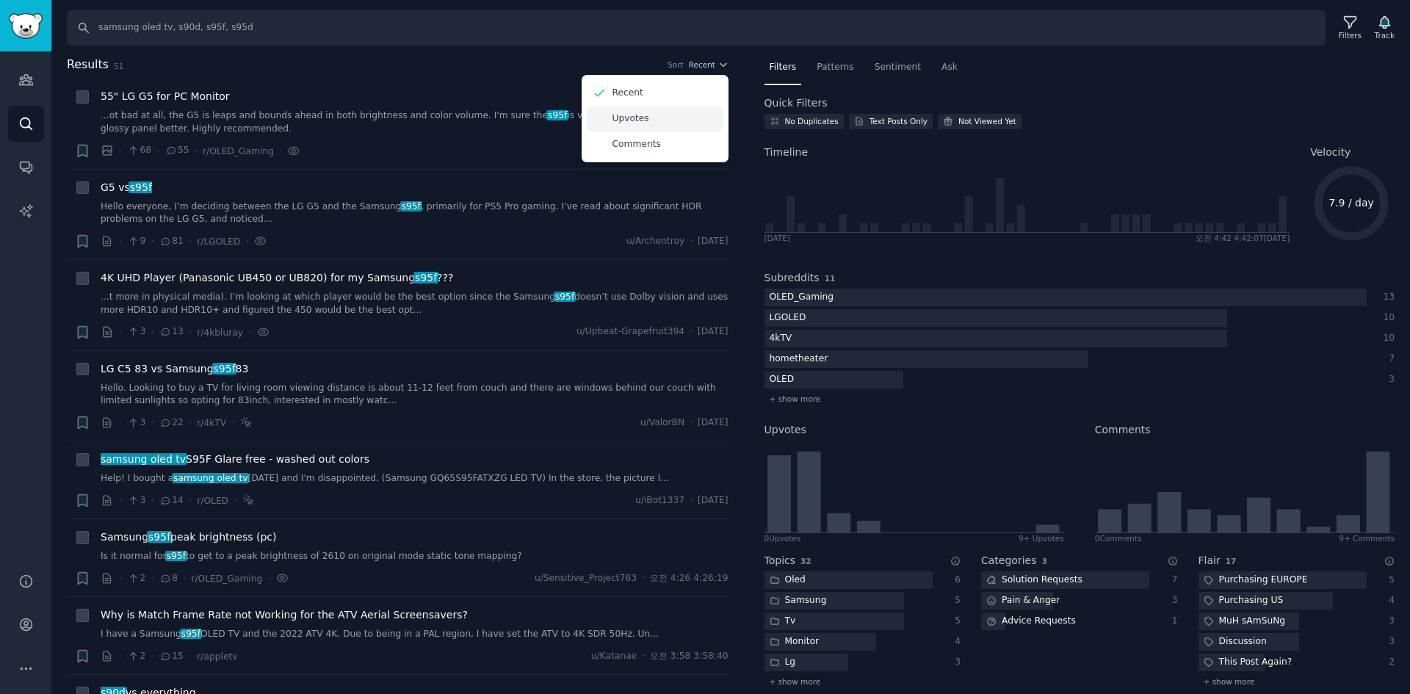
click at [637, 116] on p "Upvotes" at bounding box center [631, 118] width 37 height 13
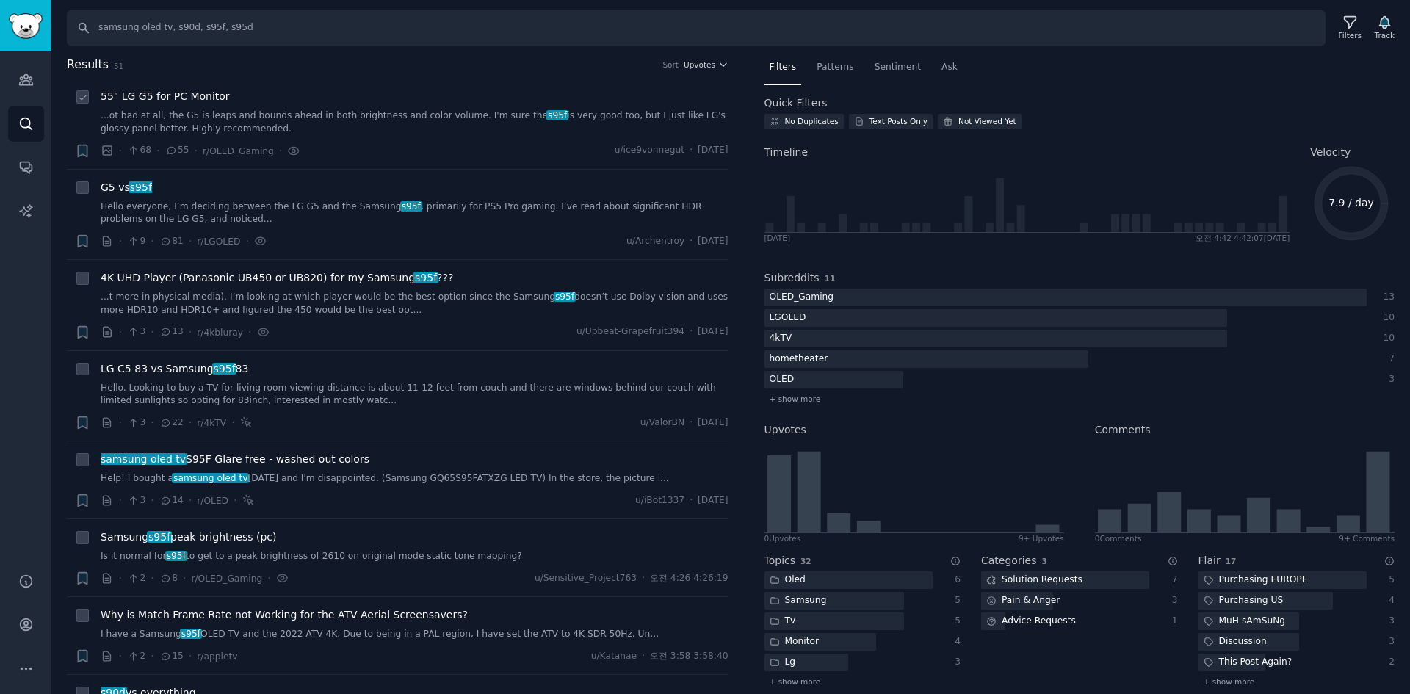
click at [421, 125] on link "...ot bad at all, the G5 is leaps and bounds ahead in both brightness and color…" at bounding box center [415, 122] width 628 height 26
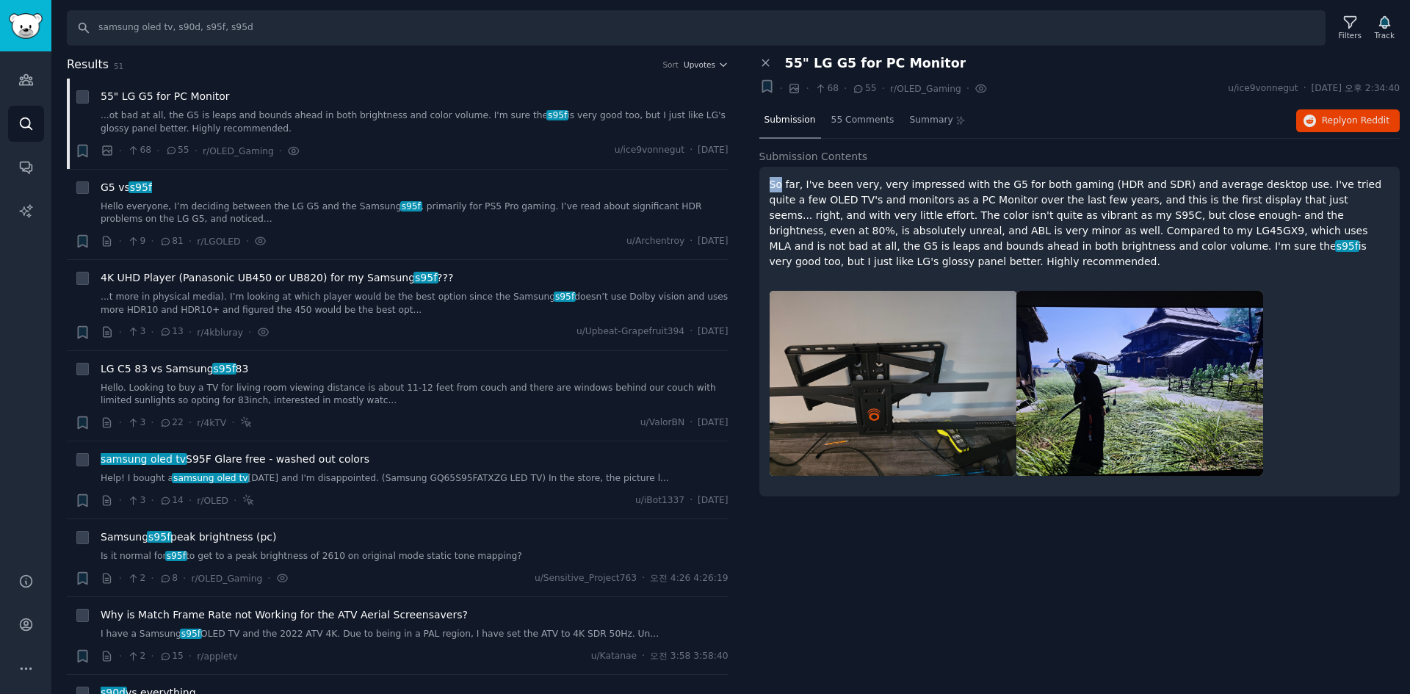
drag, startPoint x: 770, startPoint y: 185, endPoint x: 781, endPoint y: 185, distance: 11.0
click at [781, 185] on p "So far, I've been very, very impressed with the G5 for both gaming (HDR and SDR…" at bounding box center [1080, 223] width 621 height 93
click at [782, 185] on p "So far, I've been very, very impressed with the G5 for both gaming (HDR and SDR…" at bounding box center [1080, 223] width 621 height 93
drag, startPoint x: 771, startPoint y: 185, endPoint x: 1026, endPoint y: 262, distance: 266.3
click at [1025, 262] on p "So far, I've been very, very impressed with the G5 for both gaming (HDR and SDR…" at bounding box center [1080, 223] width 621 height 93
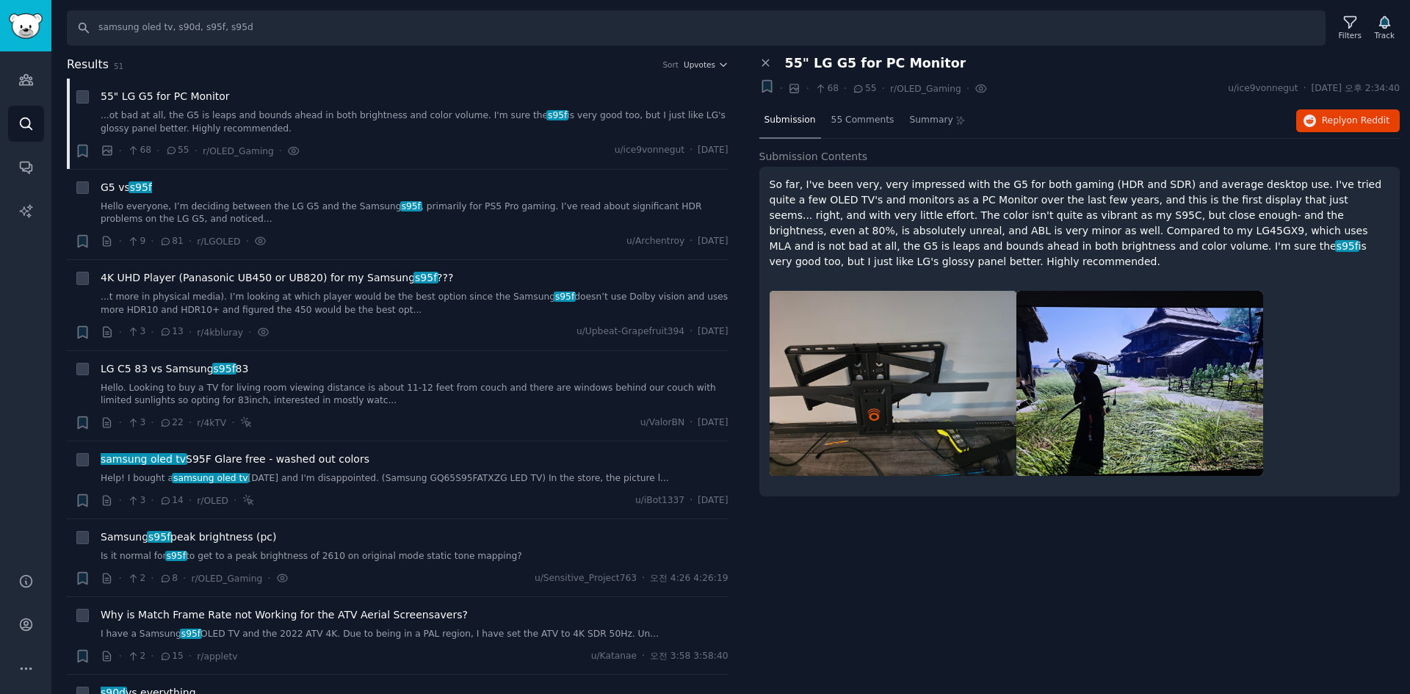
click at [1335, 250] on span "s95f" at bounding box center [1347, 246] width 25 height 12
click at [1052, 248] on p "So far, I've been very, very impressed with the G5 for both gaming (HDR and SDR…" at bounding box center [1080, 223] width 621 height 93
click at [1050, 249] on p "So far, I've been very, very impressed with the G5 for both gaming (HDR and SDR…" at bounding box center [1080, 223] width 621 height 93
click at [531, 217] on link "Hello everyone, I’m deciding between the LG G5 and the Samsung s95f , primarily…" at bounding box center [415, 214] width 628 height 26
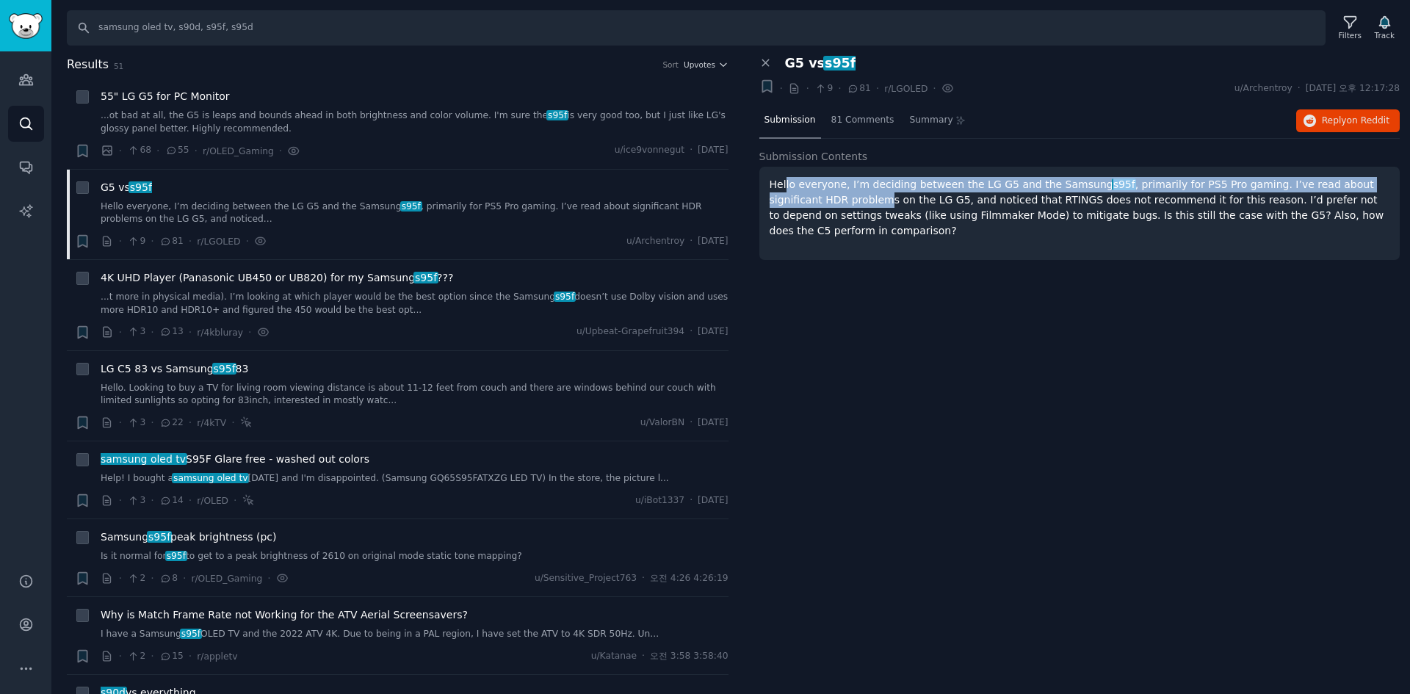
drag, startPoint x: 785, startPoint y: 179, endPoint x: 835, endPoint y: 203, distance: 55.2
click at [835, 203] on p "Hello everyone, I’m deciding between the LG G5 and the Samsung s95f , primarily…" at bounding box center [1080, 208] width 621 height 62
click at [839, 209] on p "Hello everyone, I’m deciding between the LG G5 and the Samsung s95f , primarily…" at bounding box center [1080, 208] width 621 height 62
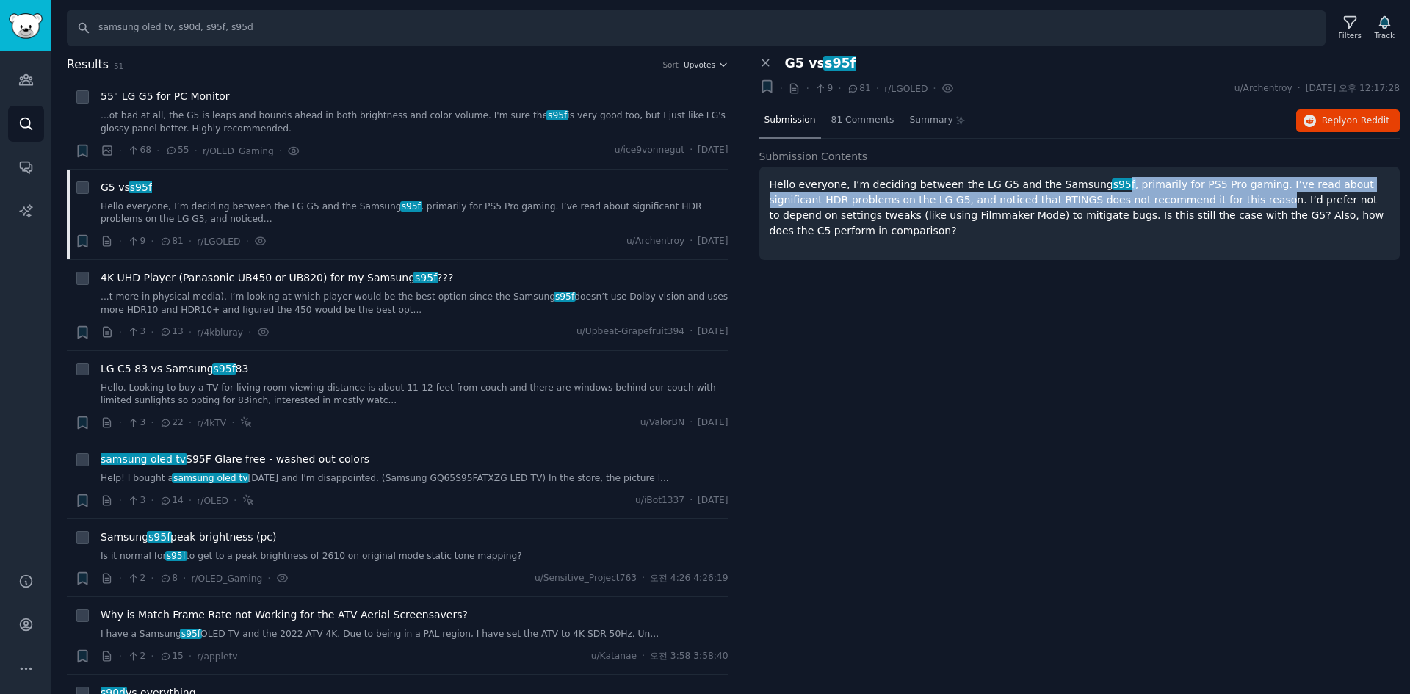
drag, startPoint x: 1115, startPoint y: 185, endPoint x: 1200, endPoint y: 218, distance: 91.4
click at [1200, 218] on p "Hello everyone, I’m deciding between the LG G5 and the Samsung s95f , primarily…" at bounding box center [1080, 208] width 621 height 62
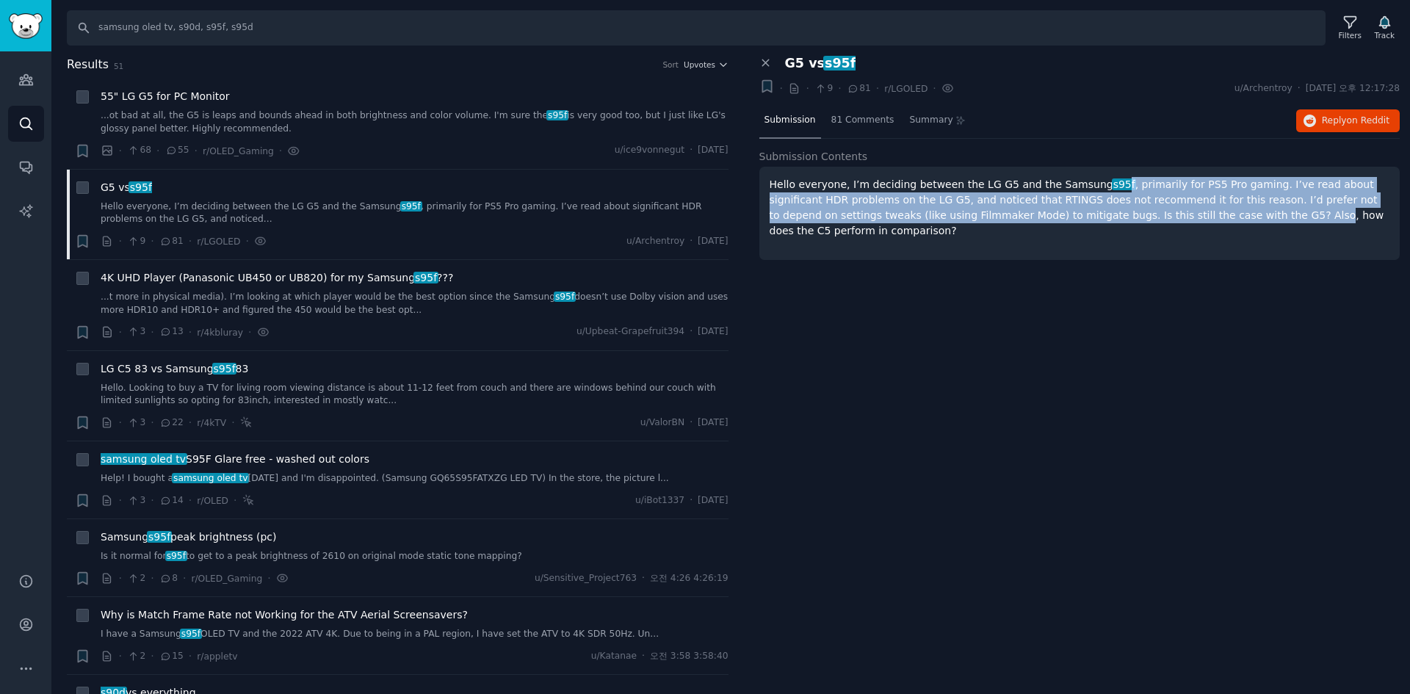
click at [1198, 222] on p "Hello everyone, I’m deciding between the LG G5 and the Samsung s95f , primarily…" at bounding box center [1080, 208] width 621 height 62
click at [1171, 253] on div "Hello everyone, I’m deciding between the LG G5 and the Samsung s95f , primarily…" at bounding box center [1079, 213] width 641 height 93
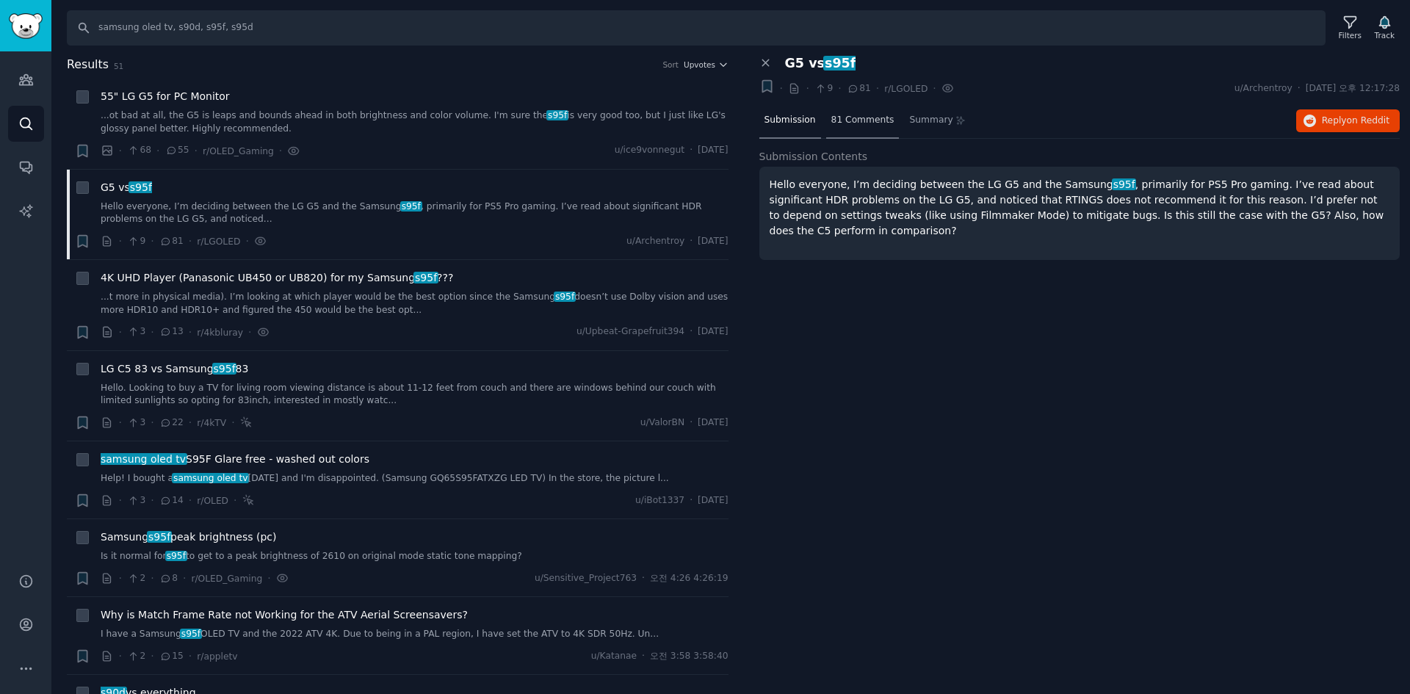
click at [909, 116] on span "Summary" at bounding box center [930, 120] width 43 height 13
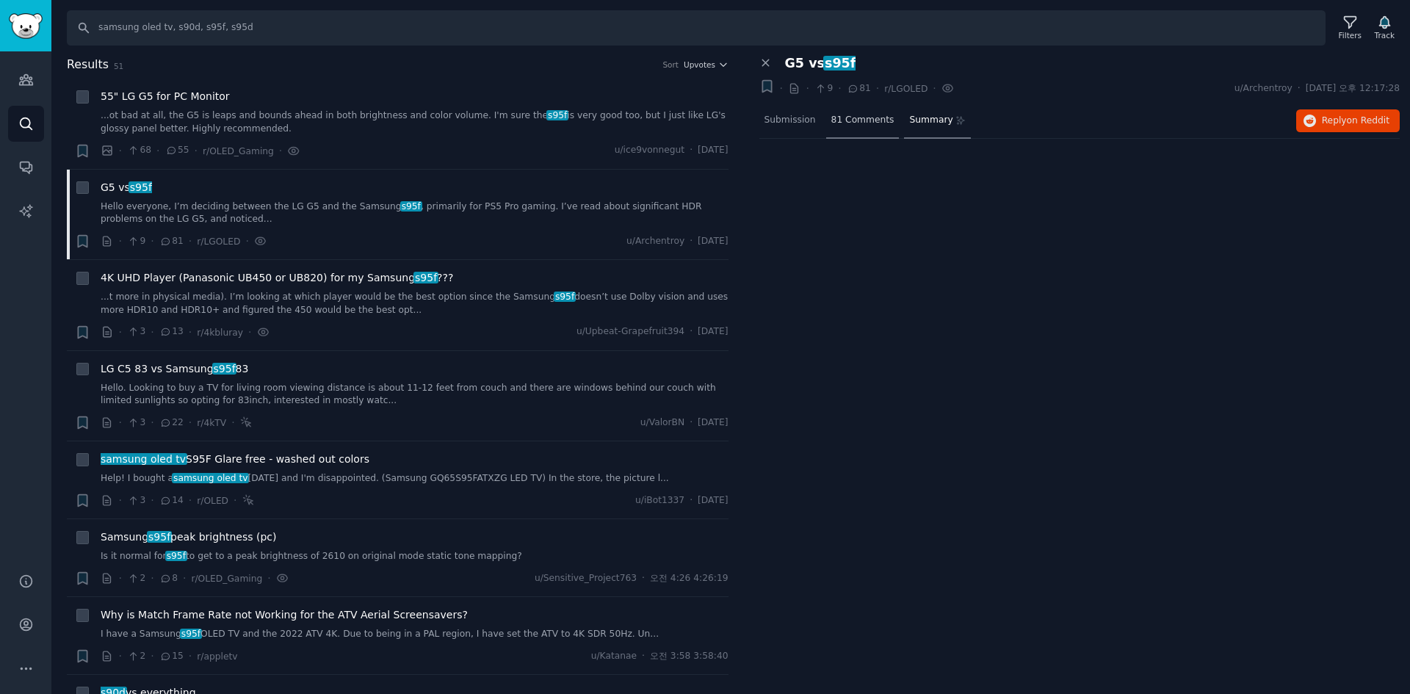
click at [867, 115] on span "81 Comments" at bounding box center [862, 120] width 63 height 13
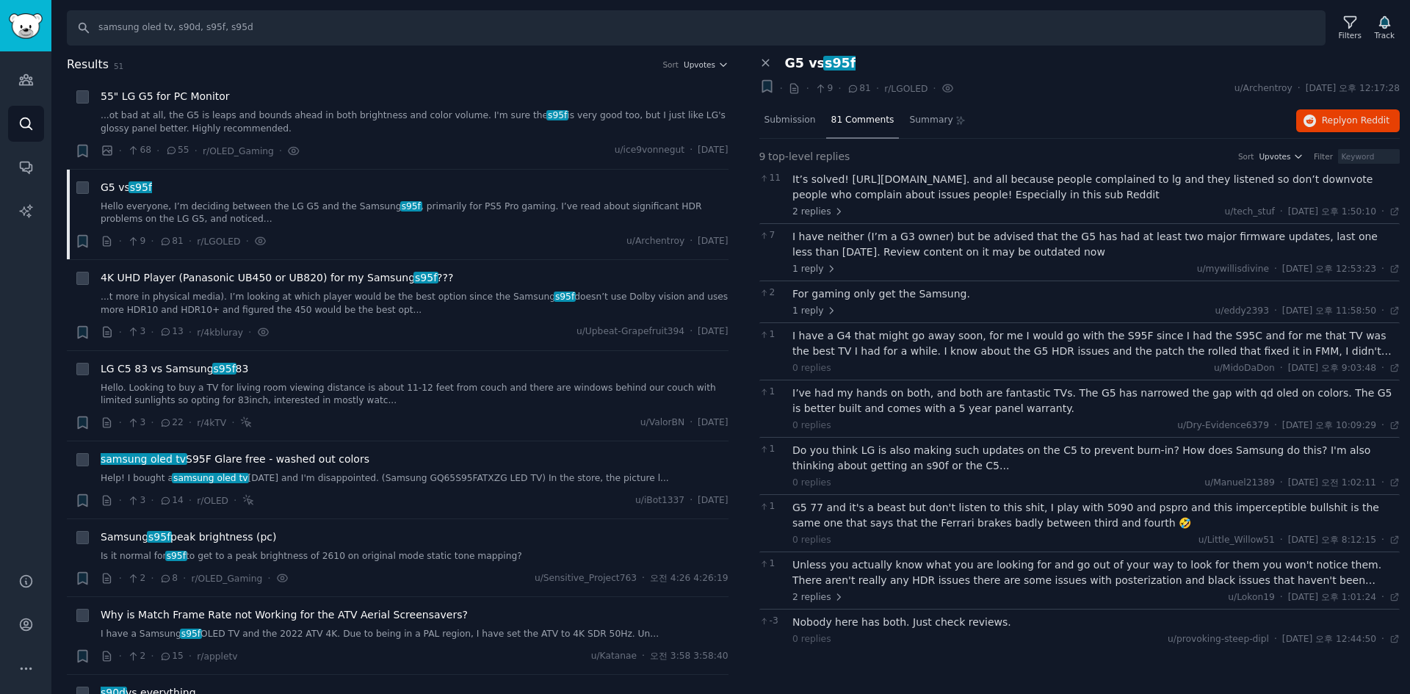
click at [964, 69] on div "G5 vs s95f" at bounding box center [1092, 63] width 615 height 15
click at [479, 339] on div "· 3 · 13 · r/4kbluray · u/Upbeat-Grapefruit394 · [DATE]" at bounding box center [415, 332] width 628 height 15
drag, startPoint x: 431, startPoint y: 341, endPoint x: 425, endPoint y: 331, distance: 11.6
click at [425, 331] on li "+ 4K UHD Player (Panasonic UB450 or UB820) for my Samsung s95f ??? ...t more in…" at bounding box center [398, 305] width 662 height 90
click at [767, 62] on icon at bounding box center [765, 63] width 13 height 13
